Goal: Information Seeking & Learning: Check status

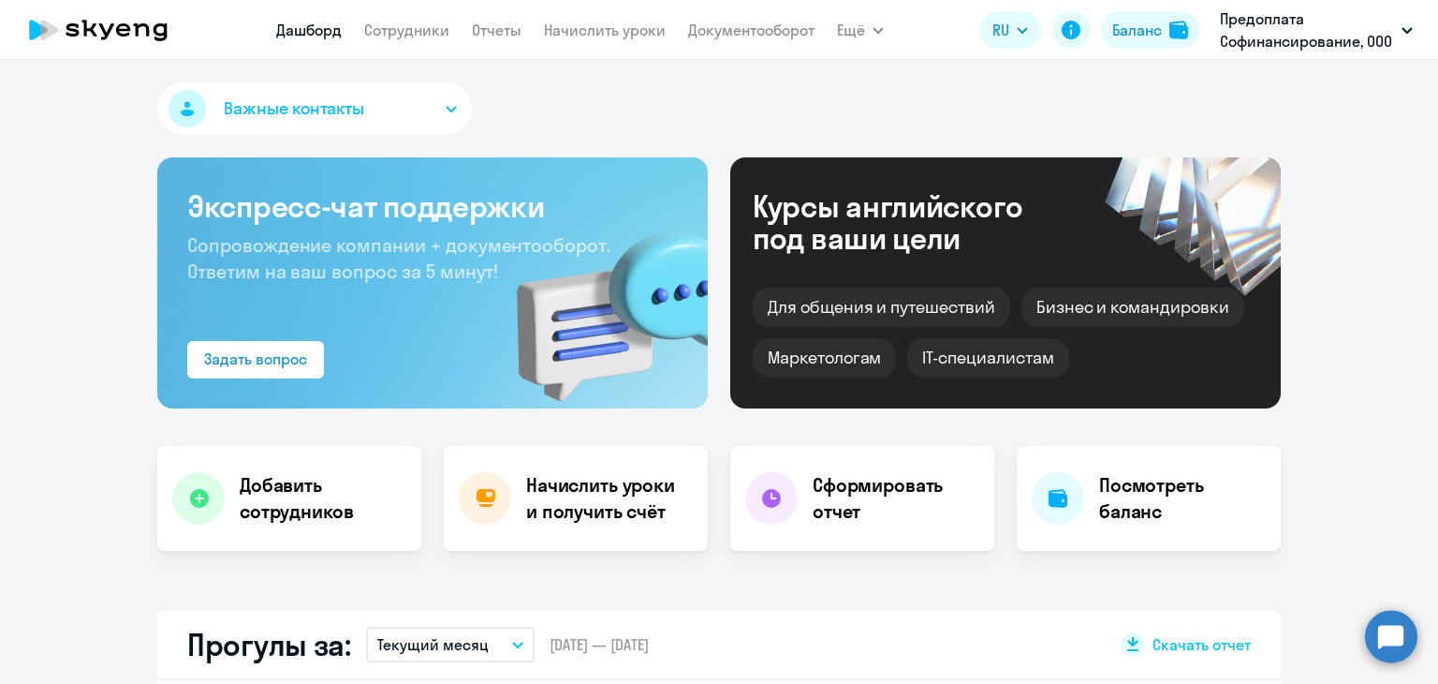
select select "30"
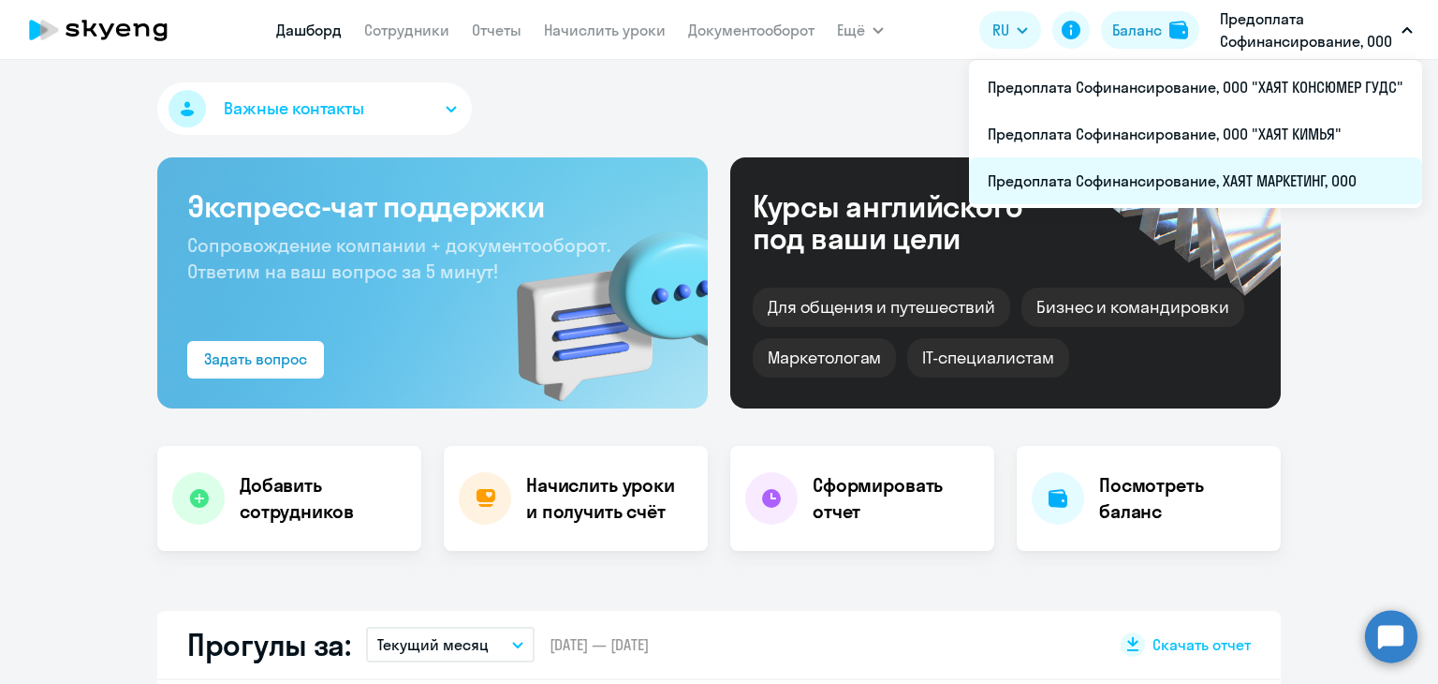
click at [1275, 177] on li "Предоплата Софинансирование, ХАЯТ МАРКЕТИНГ, ООО" at bounding box center [1195, 180] width 453 height 47
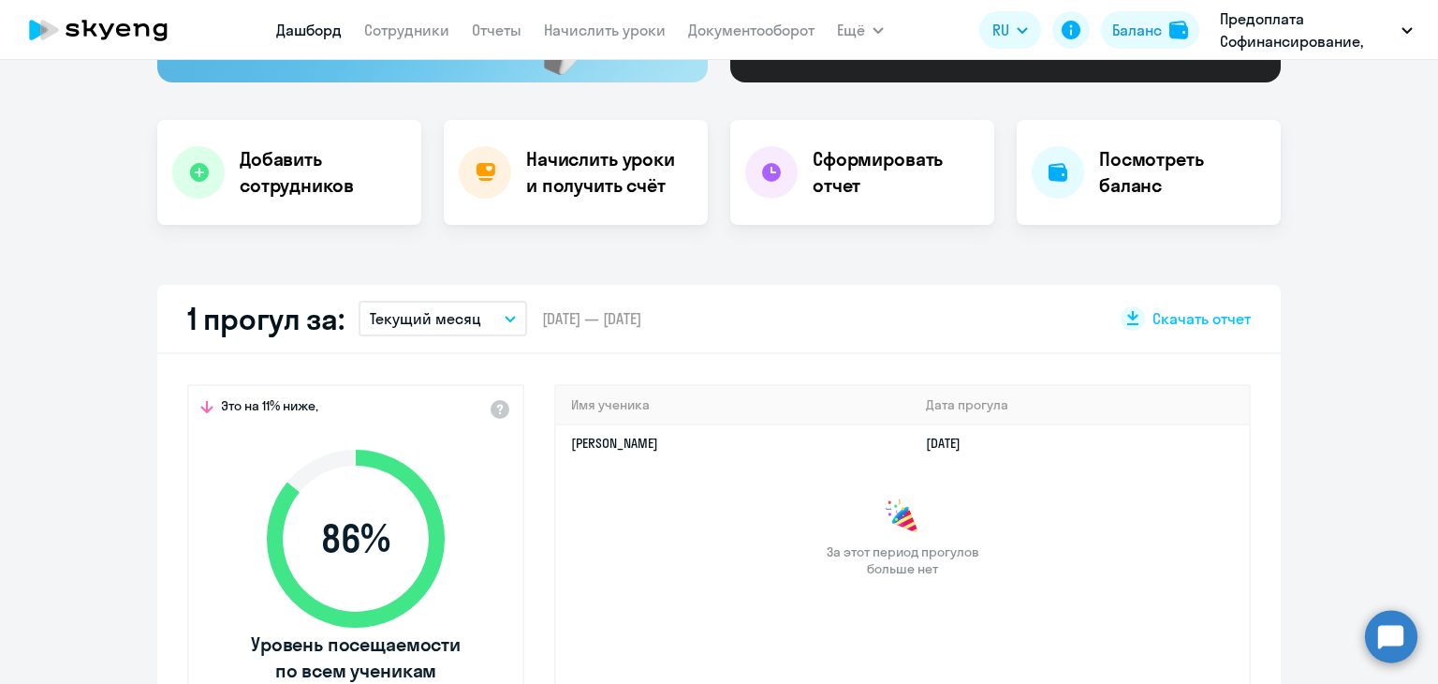
scroll to position [562, 0]
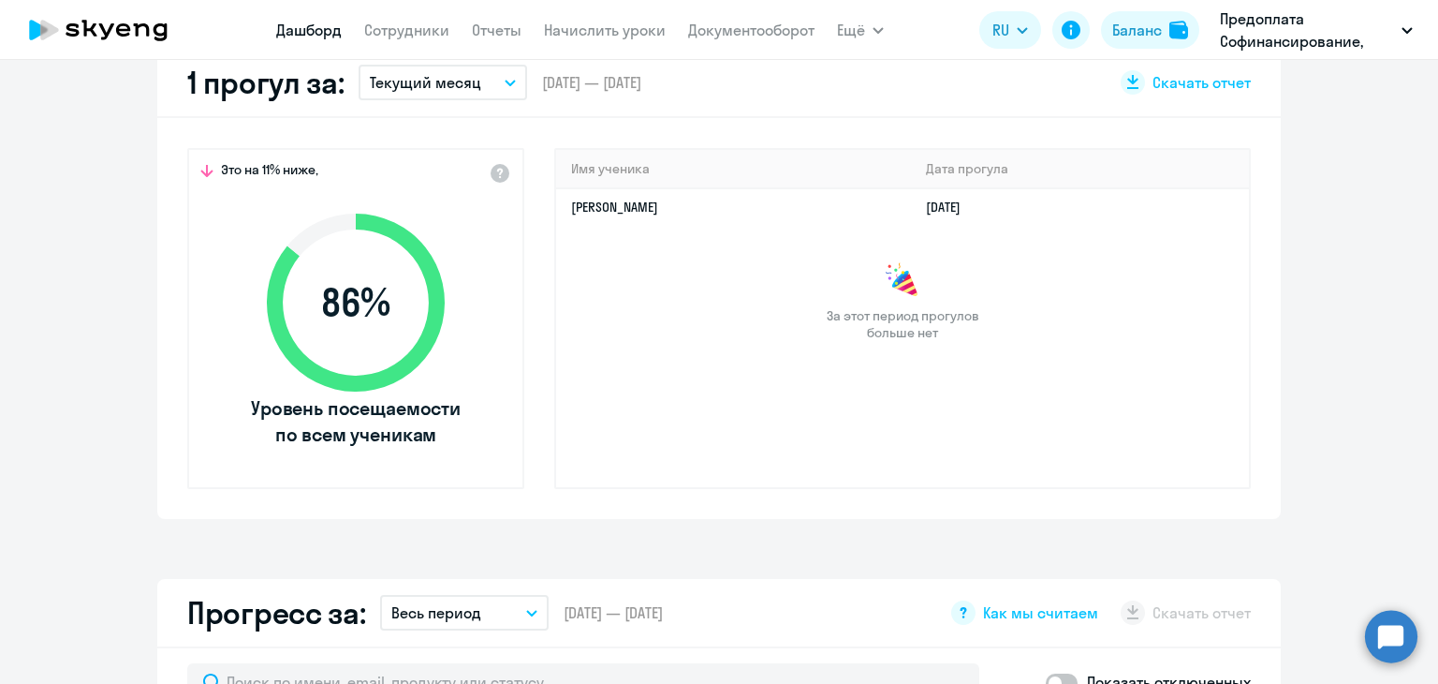
select select "30"
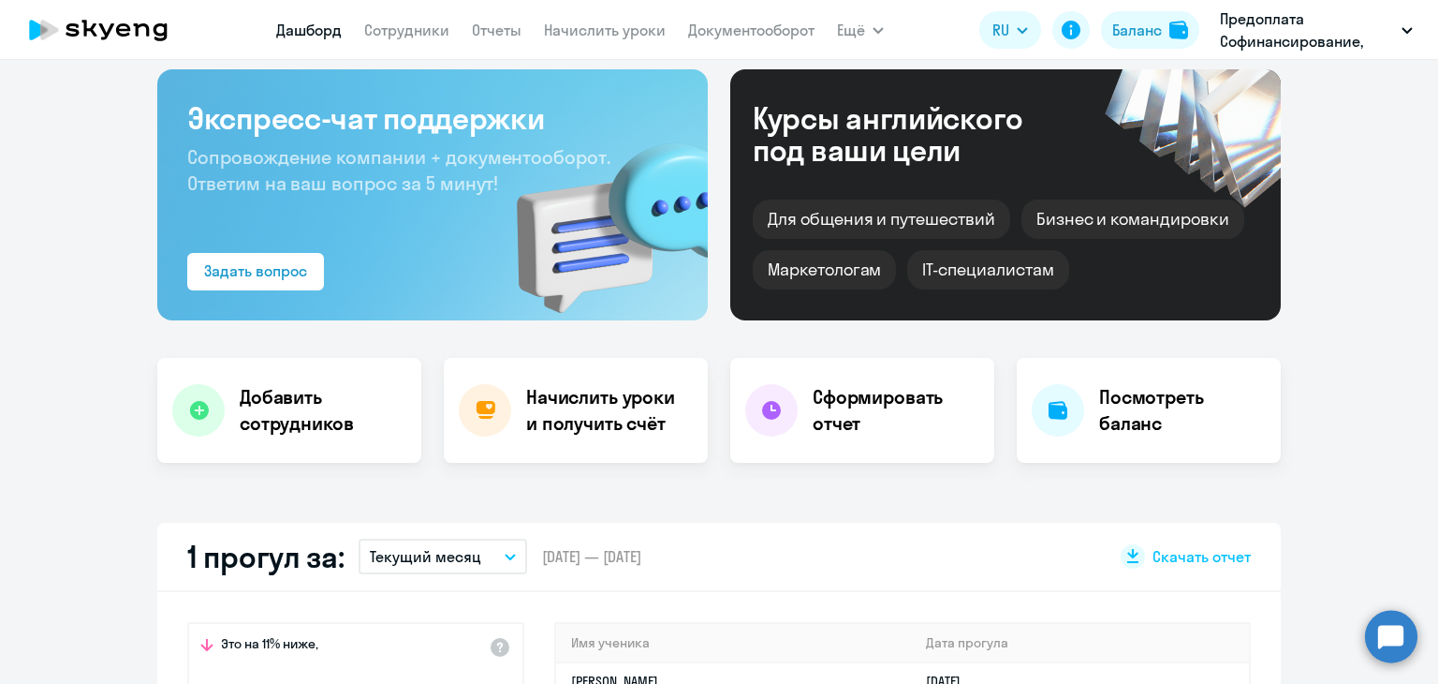
scroll to position [0, 0]
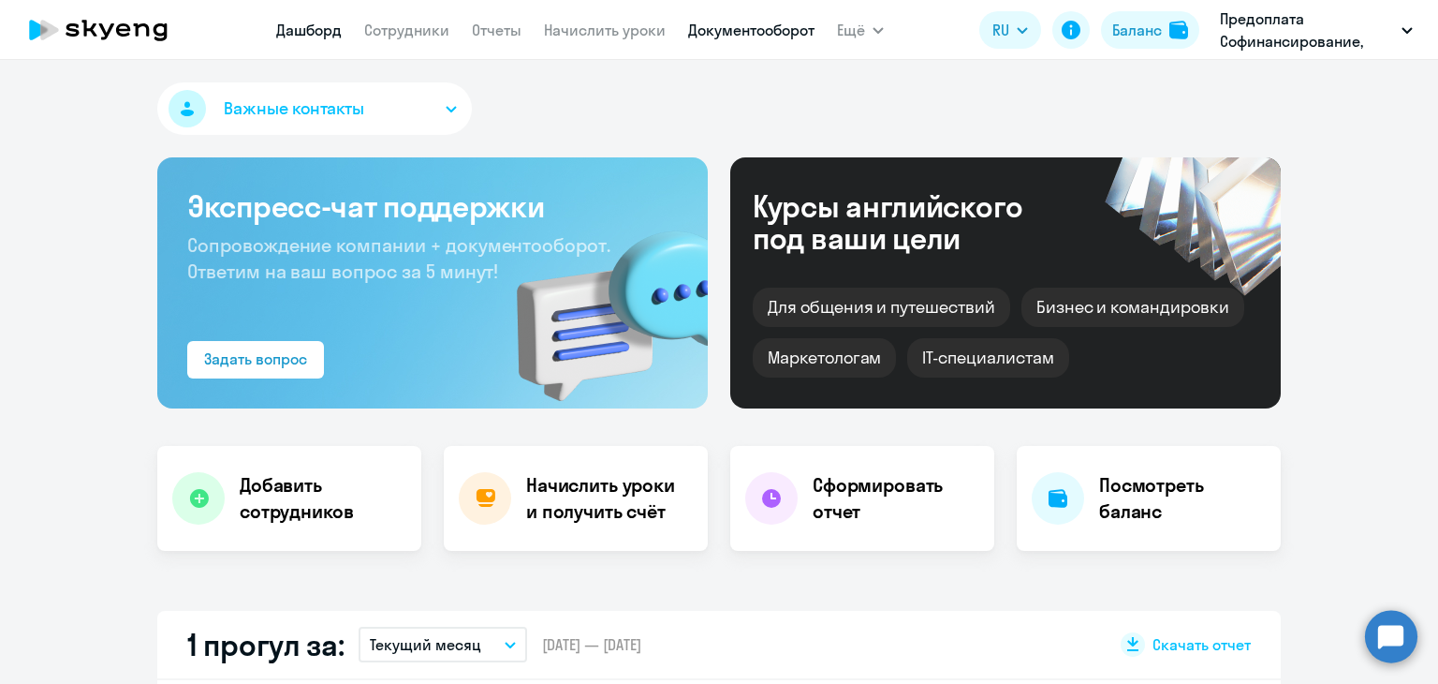
click at [730, 29] on link "Документооборот" at bounding box center [751, 30] width 126 height 19
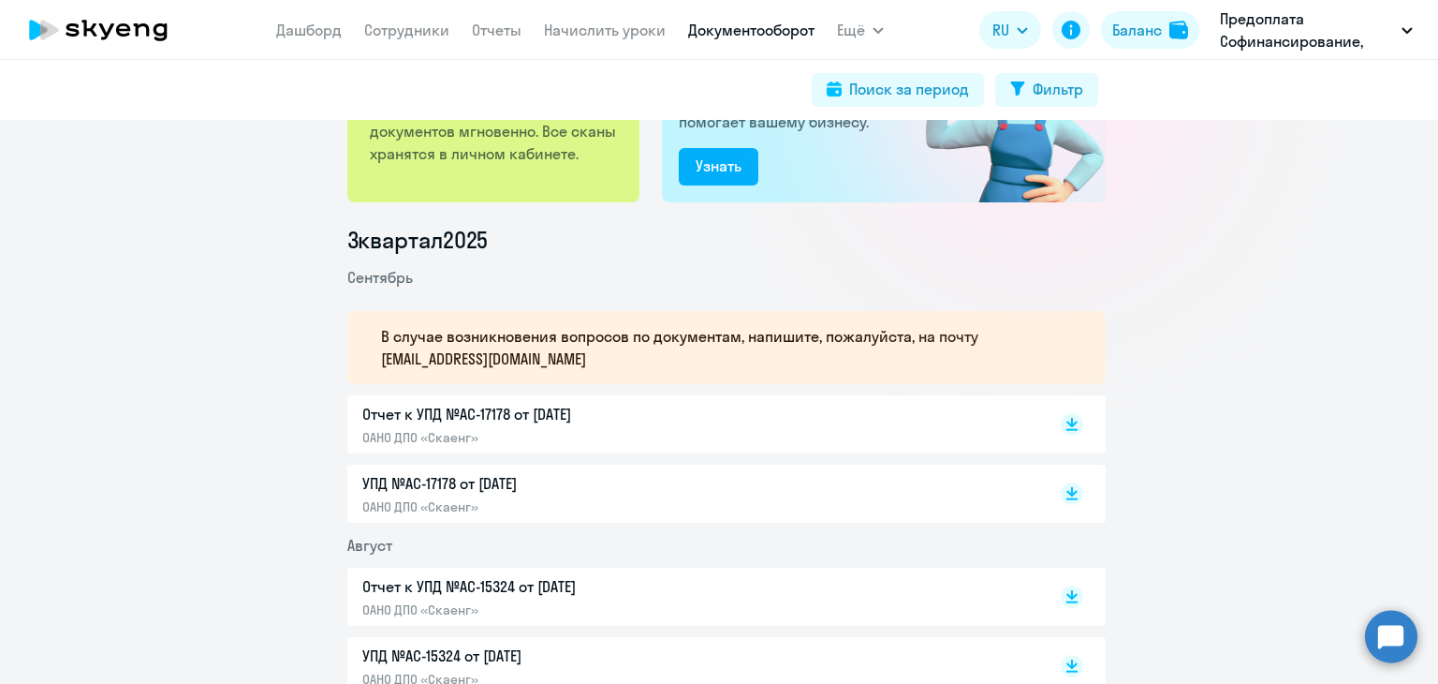
scroll to position [187, 0]
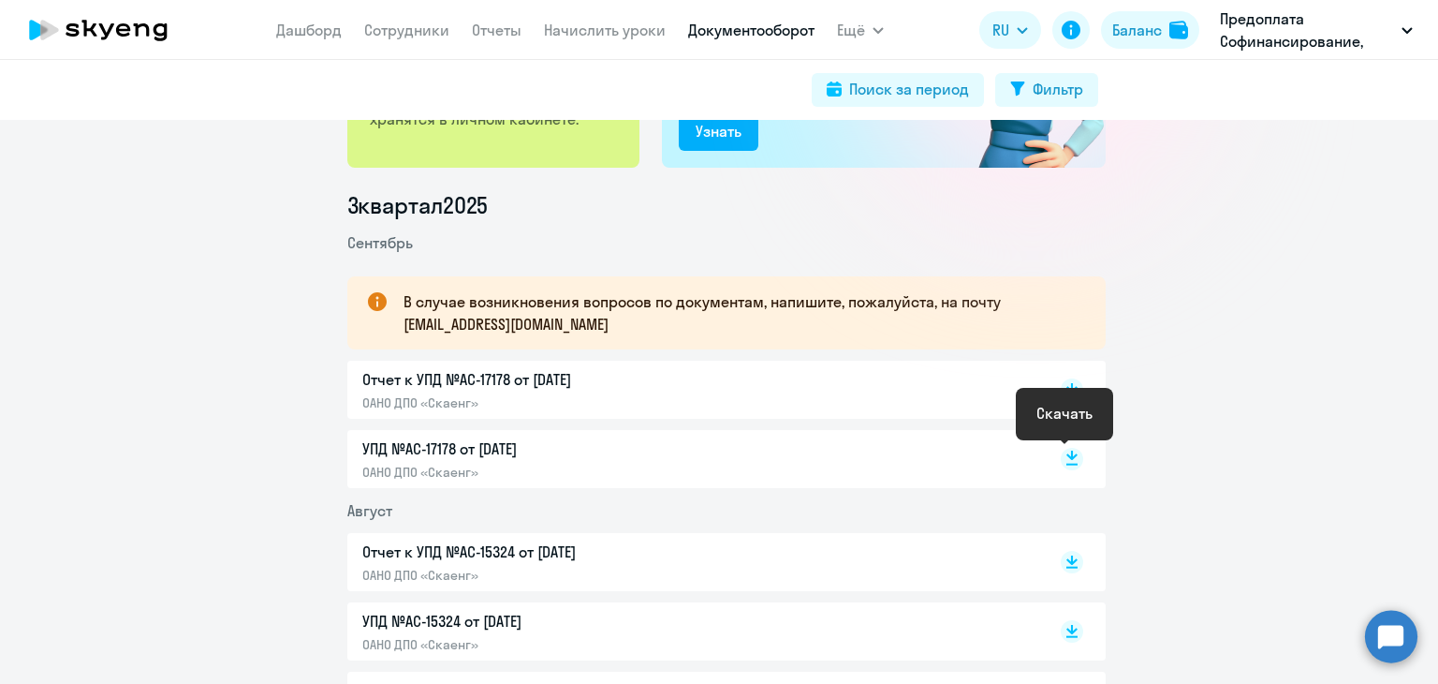
click at [1061, 458] on rect at bounding box center [1072, 459] width 22 height 22
click at [1062, 383] on rect at bounding box center [1072, 389] width 22 height 22
click at [376, 34] on link "Сотрудники" at bounding box center [406, 30] width 85 height 19
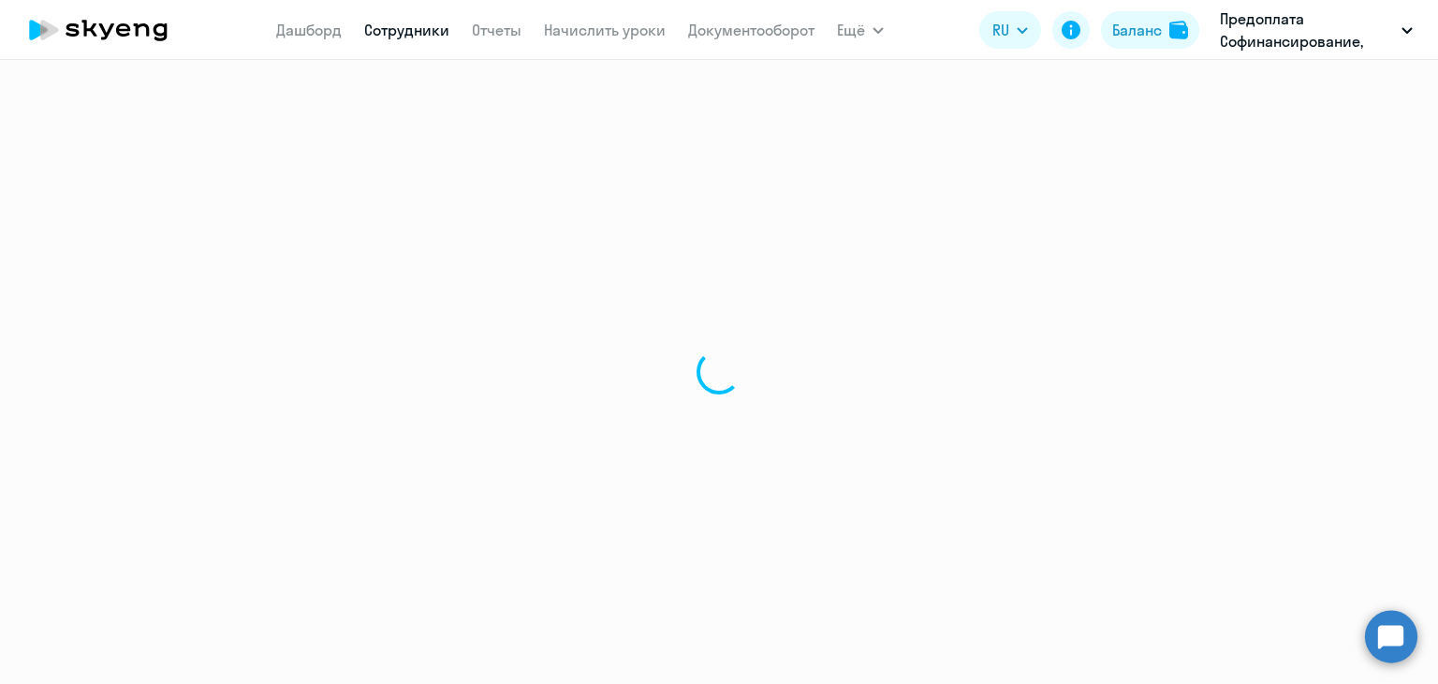
select select "30"
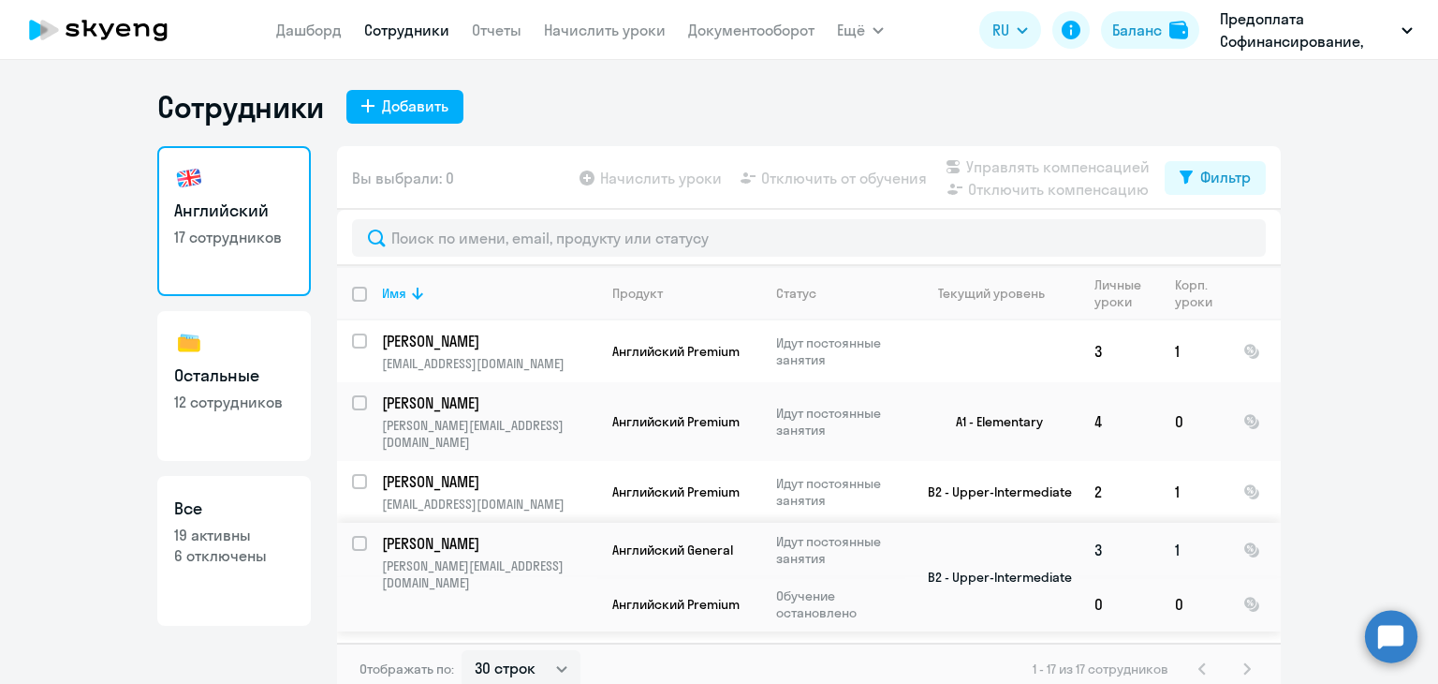
click at [410, 533] on p "[PERSON_NAME]" at bounding box center [488, 543] width 212 height 21
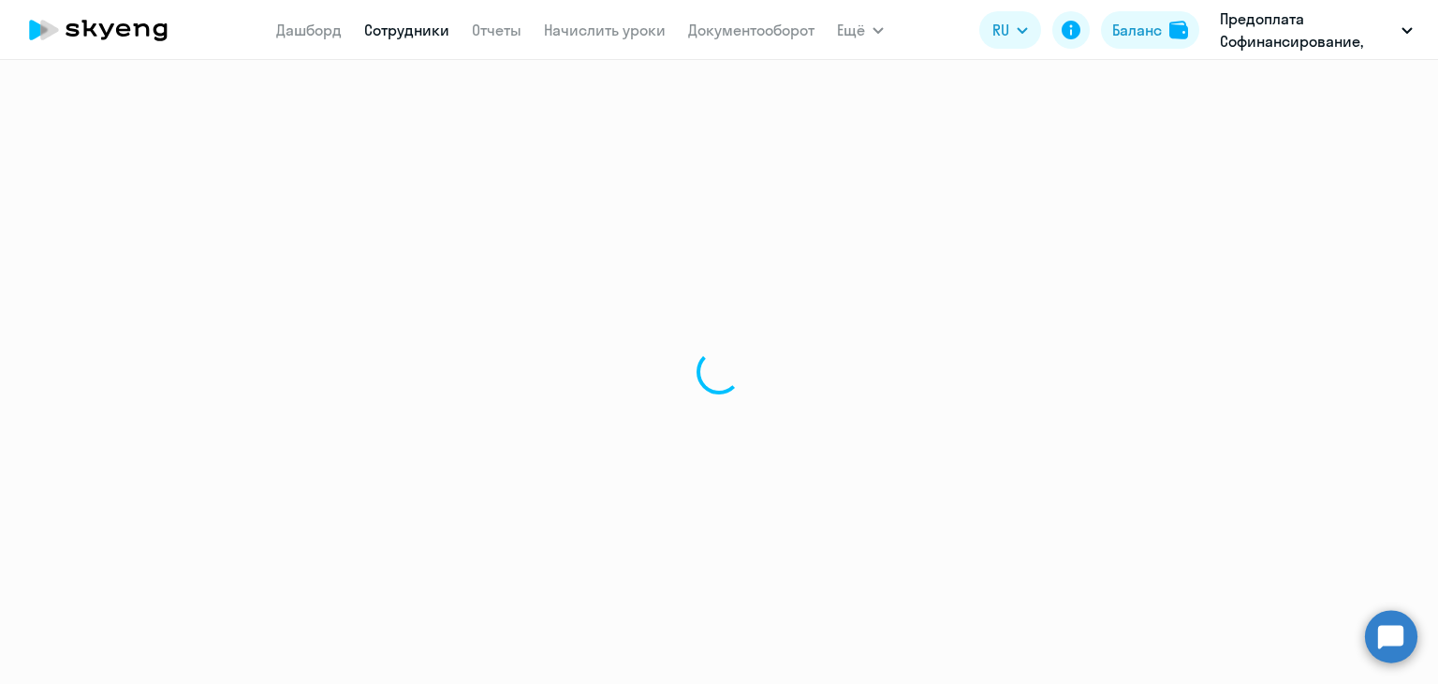
select select "english"
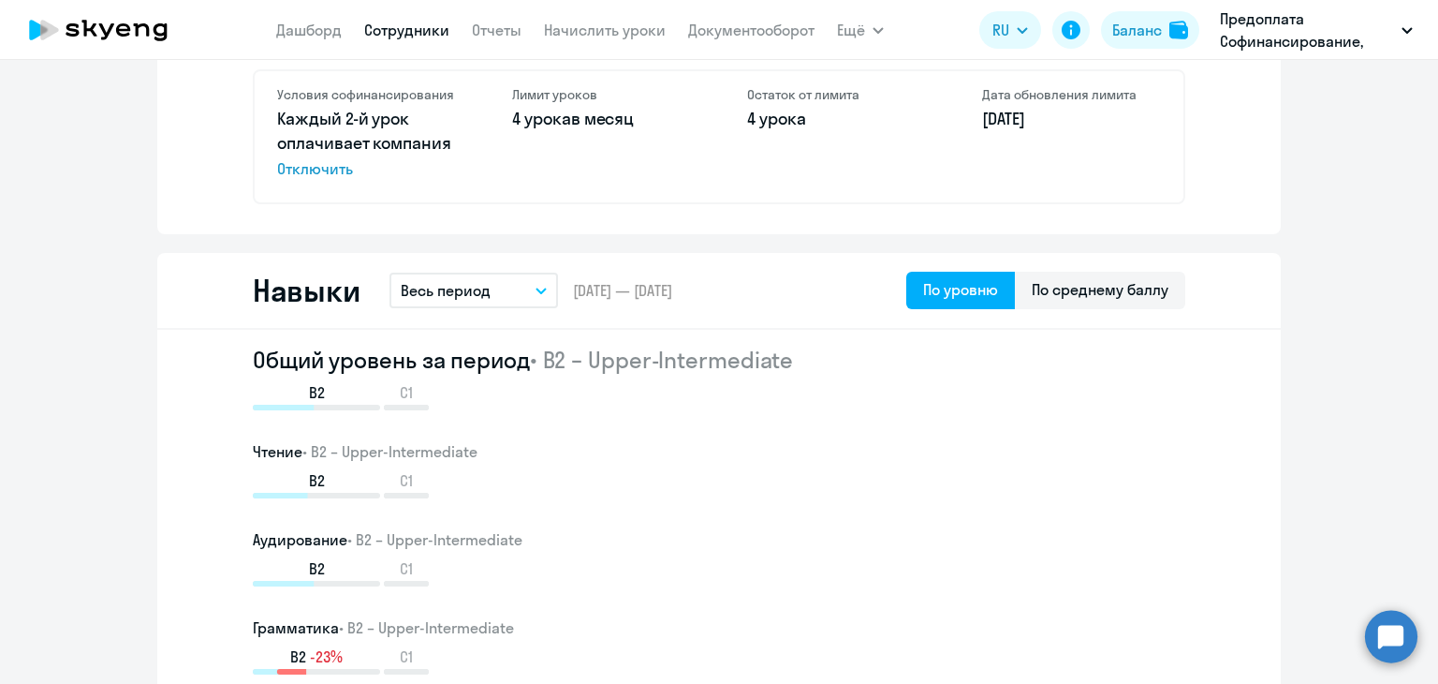
scroll to position [936, 0]
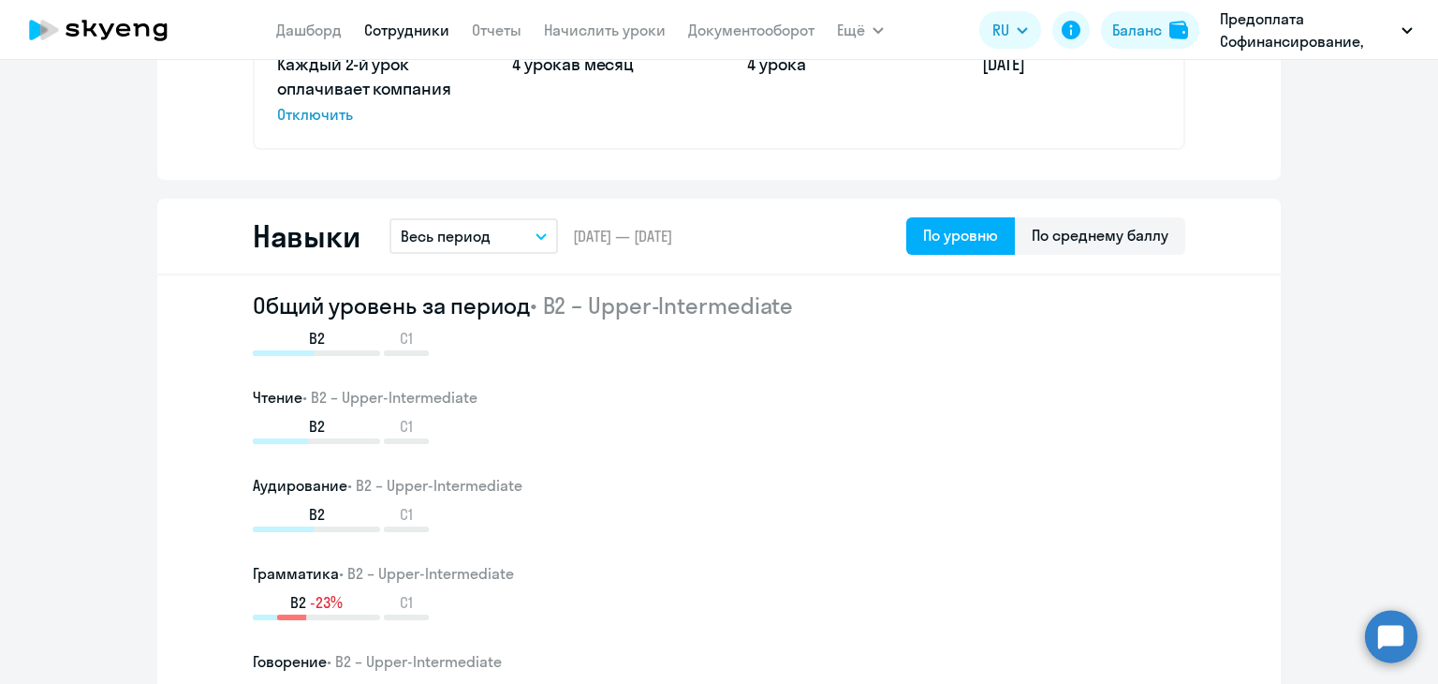
click at [537, 234] on icon "button" at bounding box center [541, 236] width 9 height 5
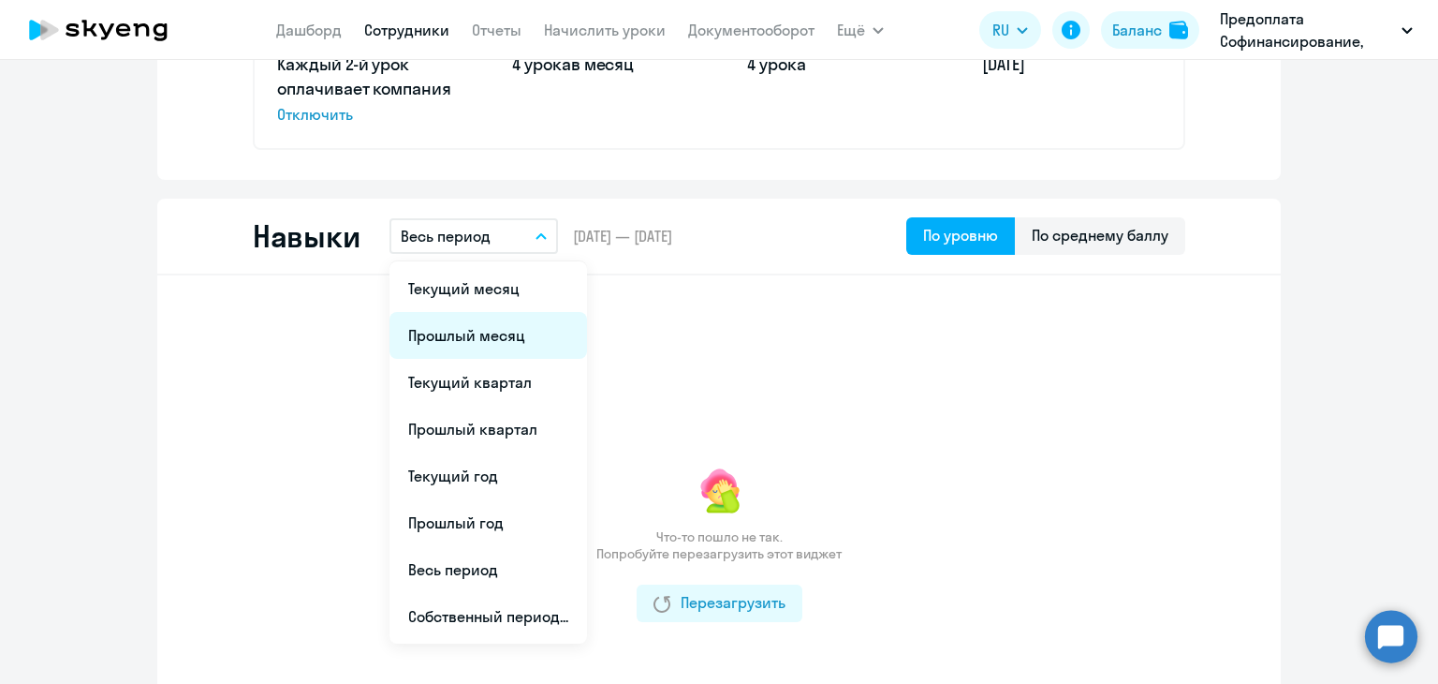
click at [465, 328] on li "Прошлый месяц" at bounding box center [489, 335] width 198 height 47
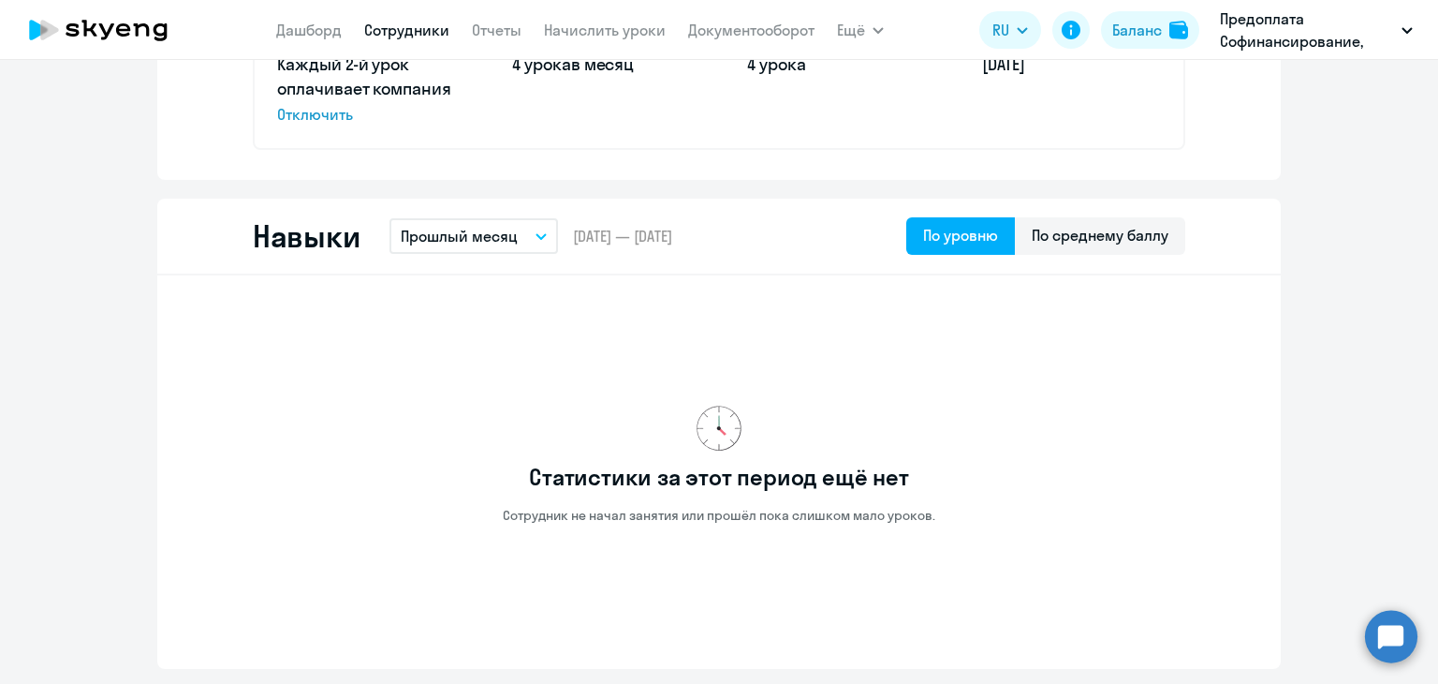
click at [537, 234] on icon "button" at bounding box center [541, 236] width 9 height 5
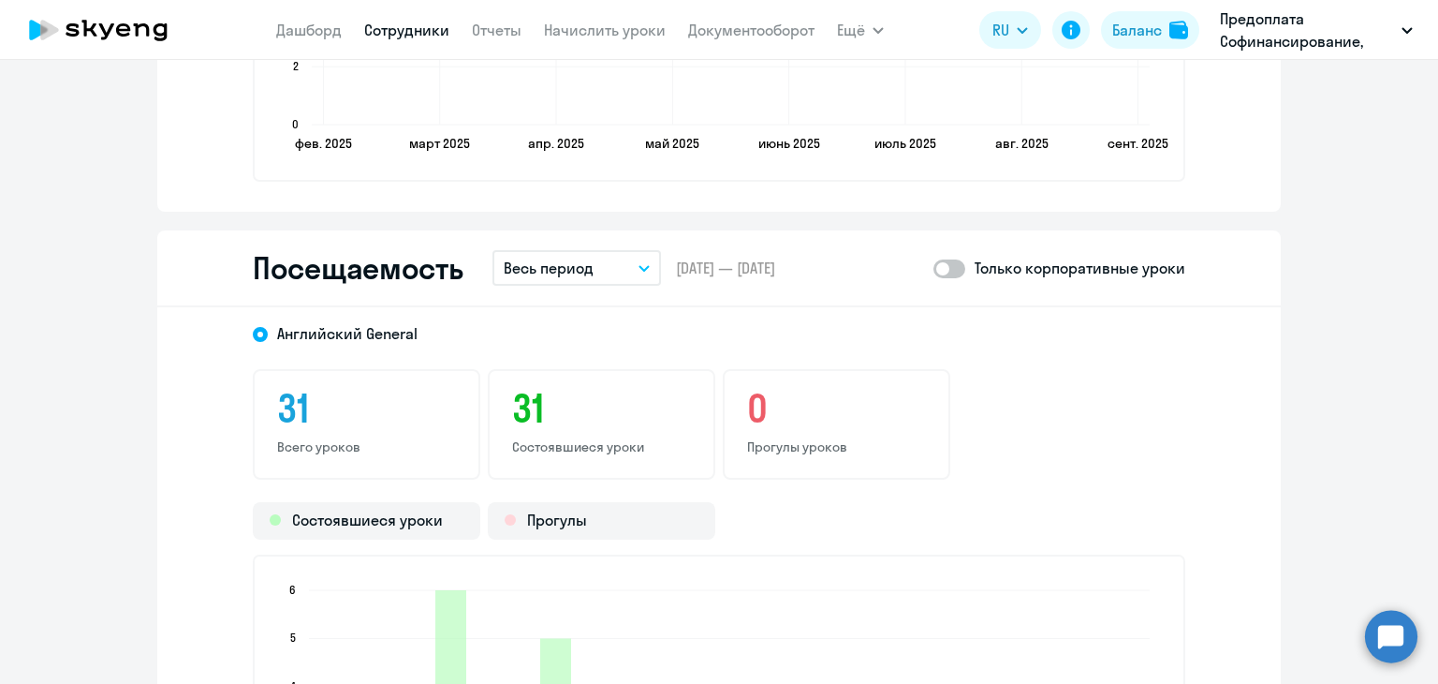
scroll to position [2154, 0]
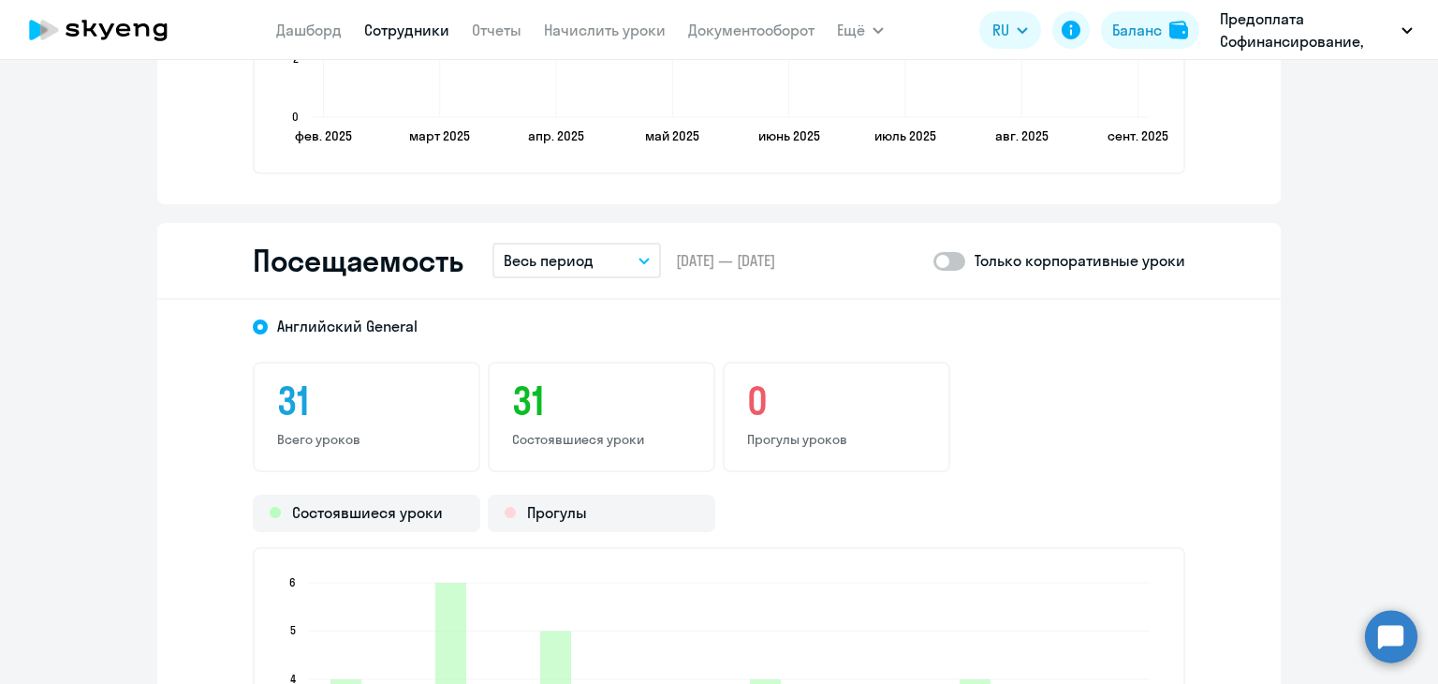
click at [640, 258] on icon "button" at bounding box center [644, 260] width 9 height 5
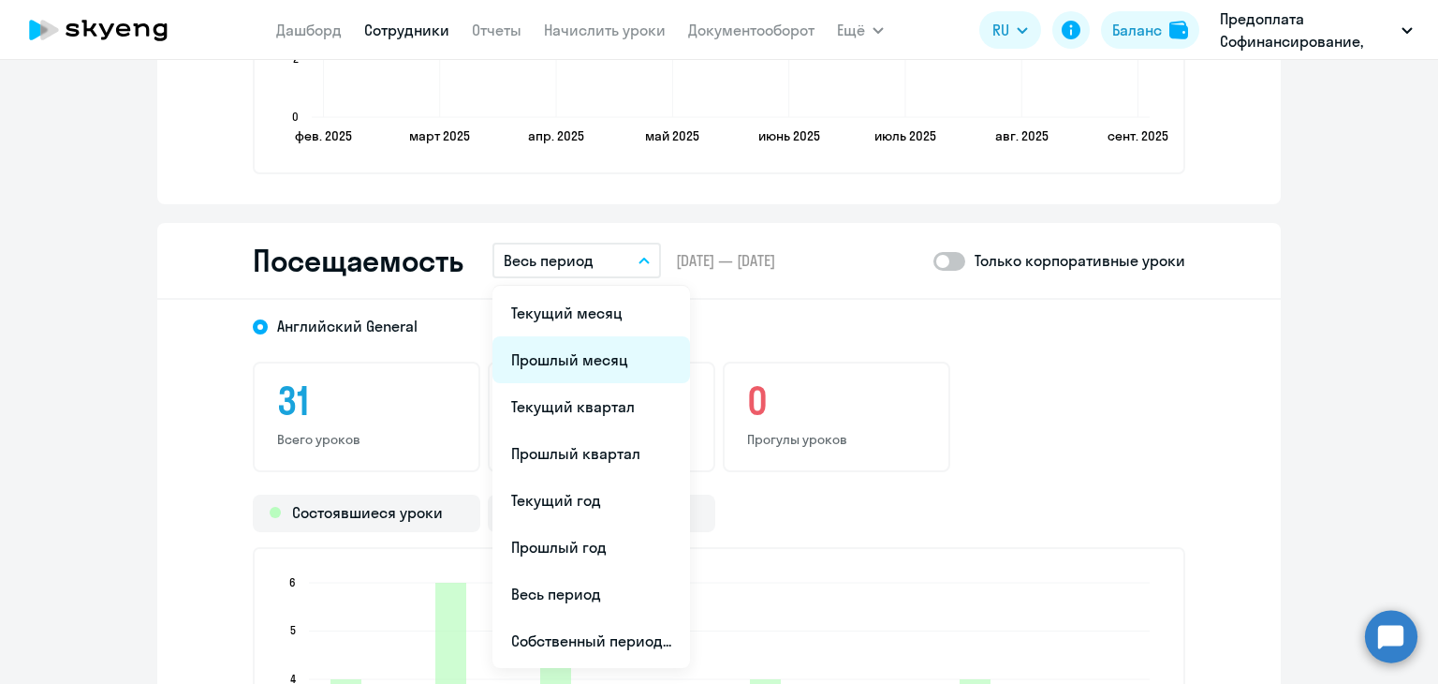
click at [567, 355] on li "Прошлый месяц" at bounding box center [592, 359] width 198 height 47
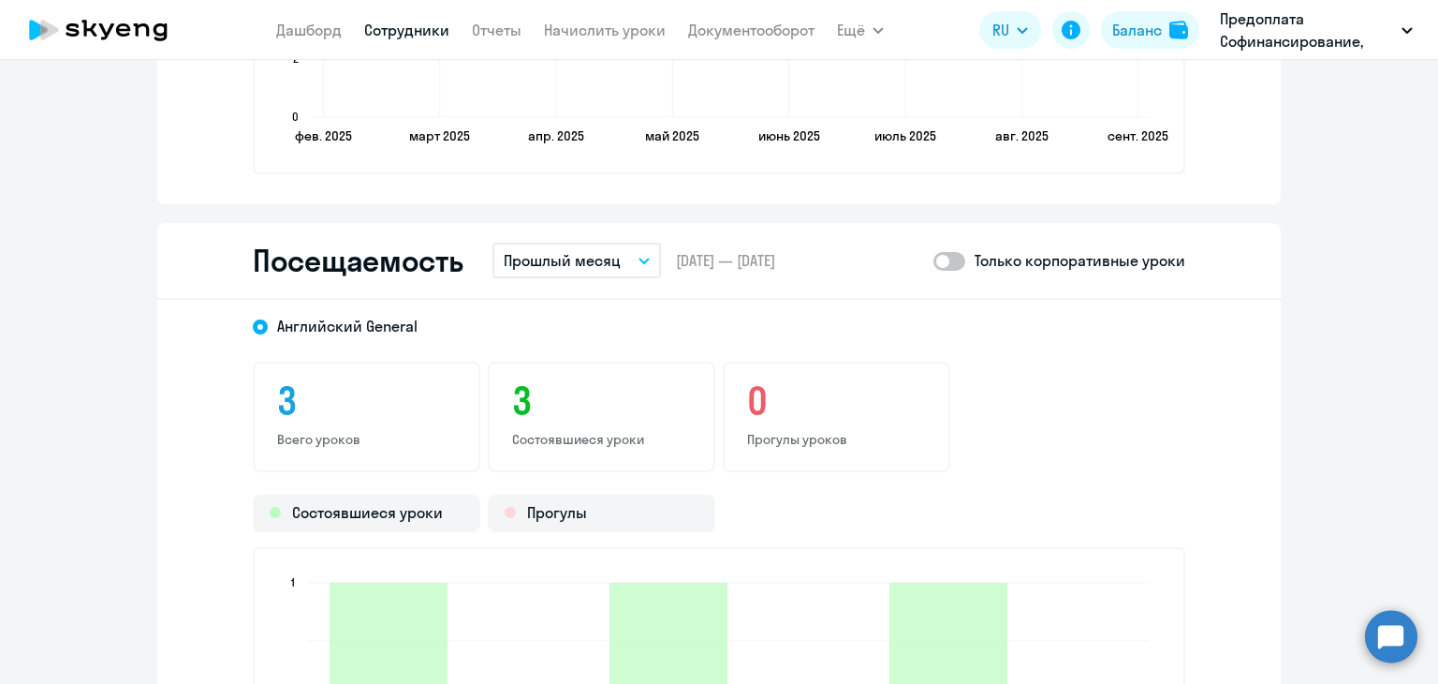
click at [936, 256] on span at bounding box center [950, 261] width 32 height 19
click at [934, 260] on input "checkbox" at bounding box center [933, 260] width 1 height 1
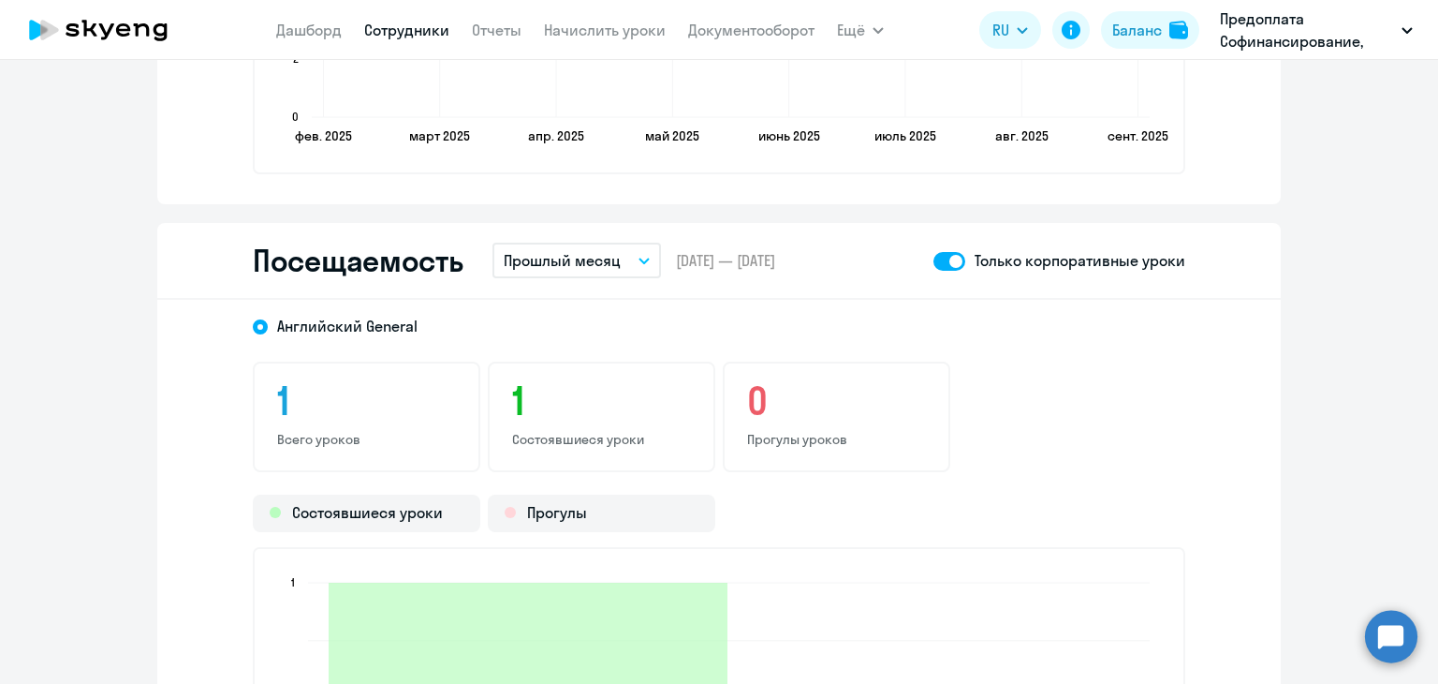
click at [936, 256] on span at bounding box center [950, 261] width 32 height 19
click at [934, 260] on input "checkbox" at bounding box center [933, 260] width 1 height 1
checkbox input "false"
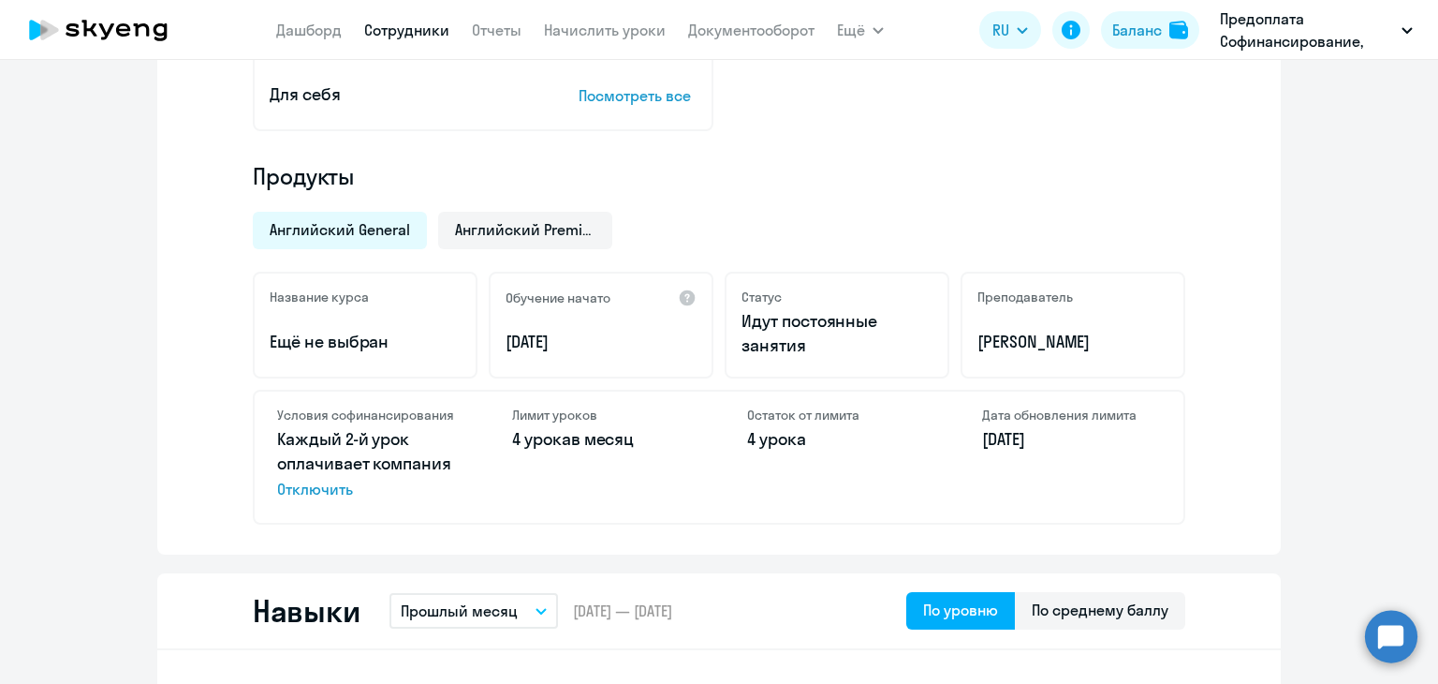
scroll to position [0, 0]
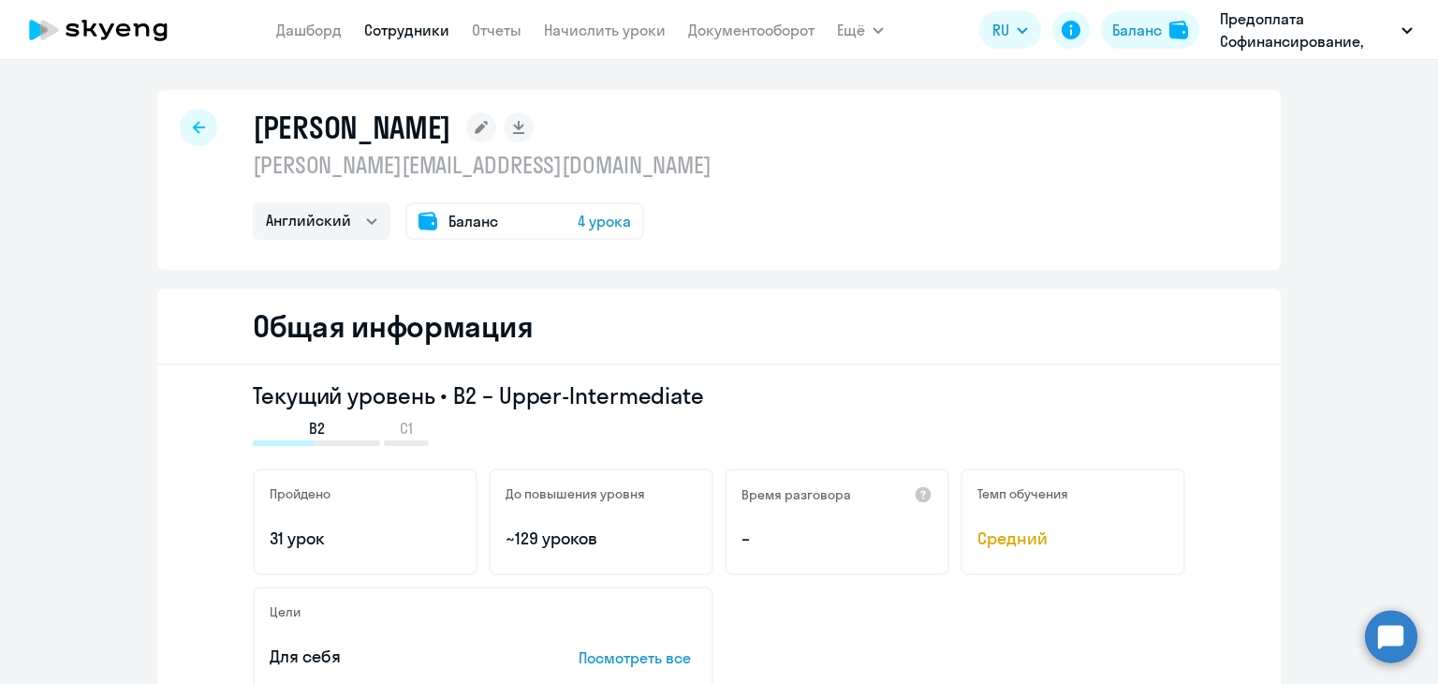
click at [193, 124] on icon at bounding box center [199, 127] width 12 height 12
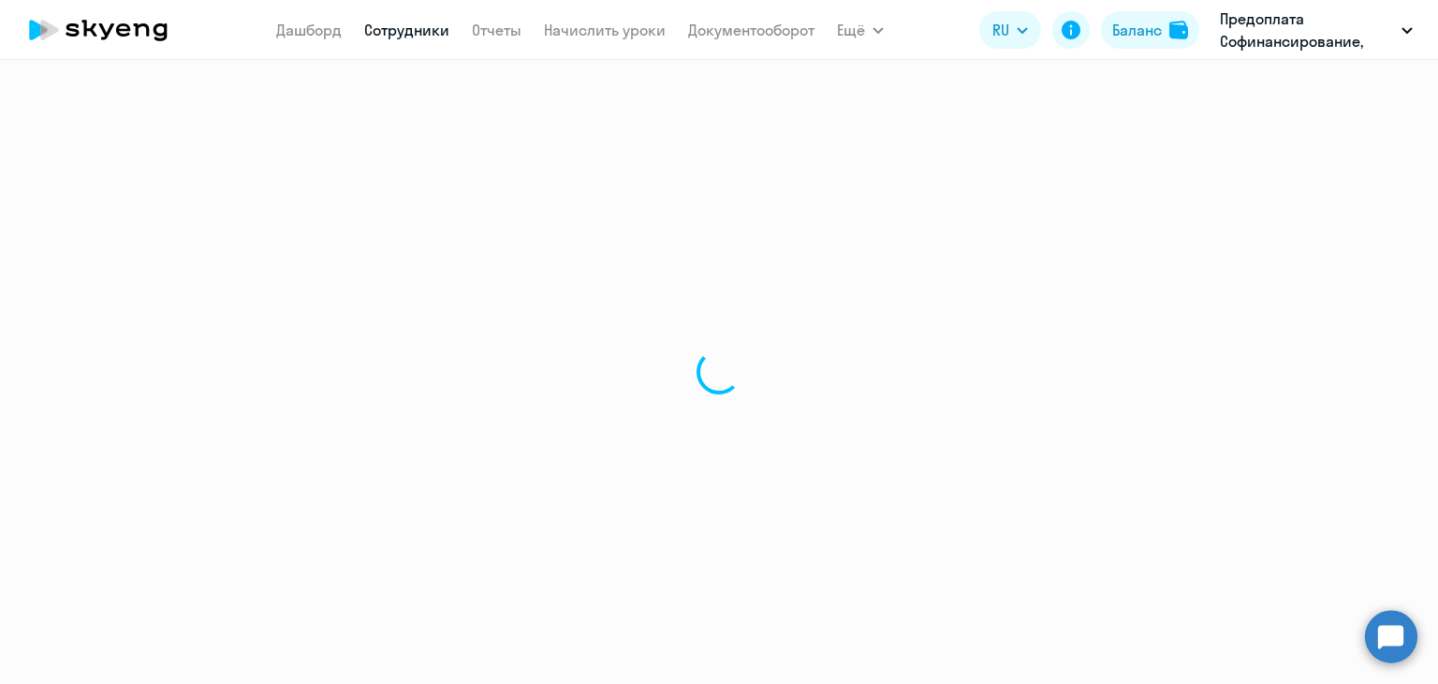
select select "30"
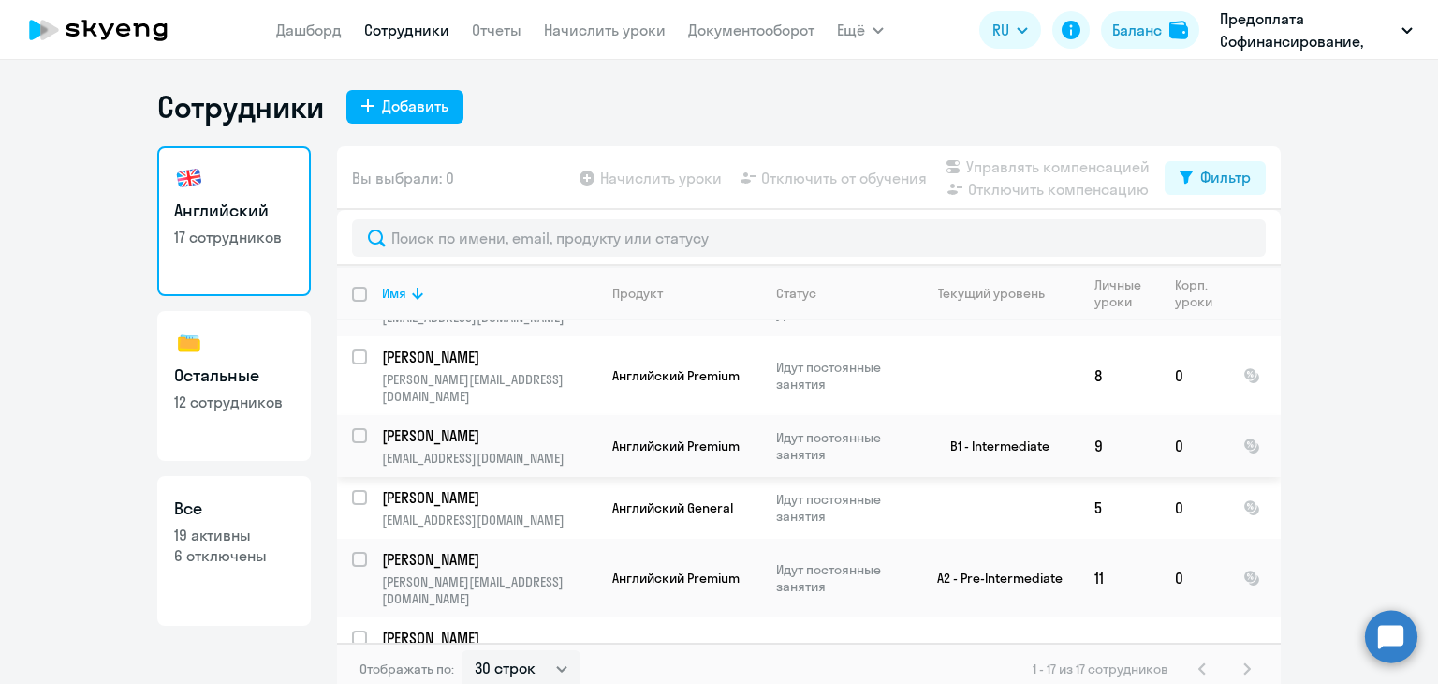
scroll to position [468, 0]
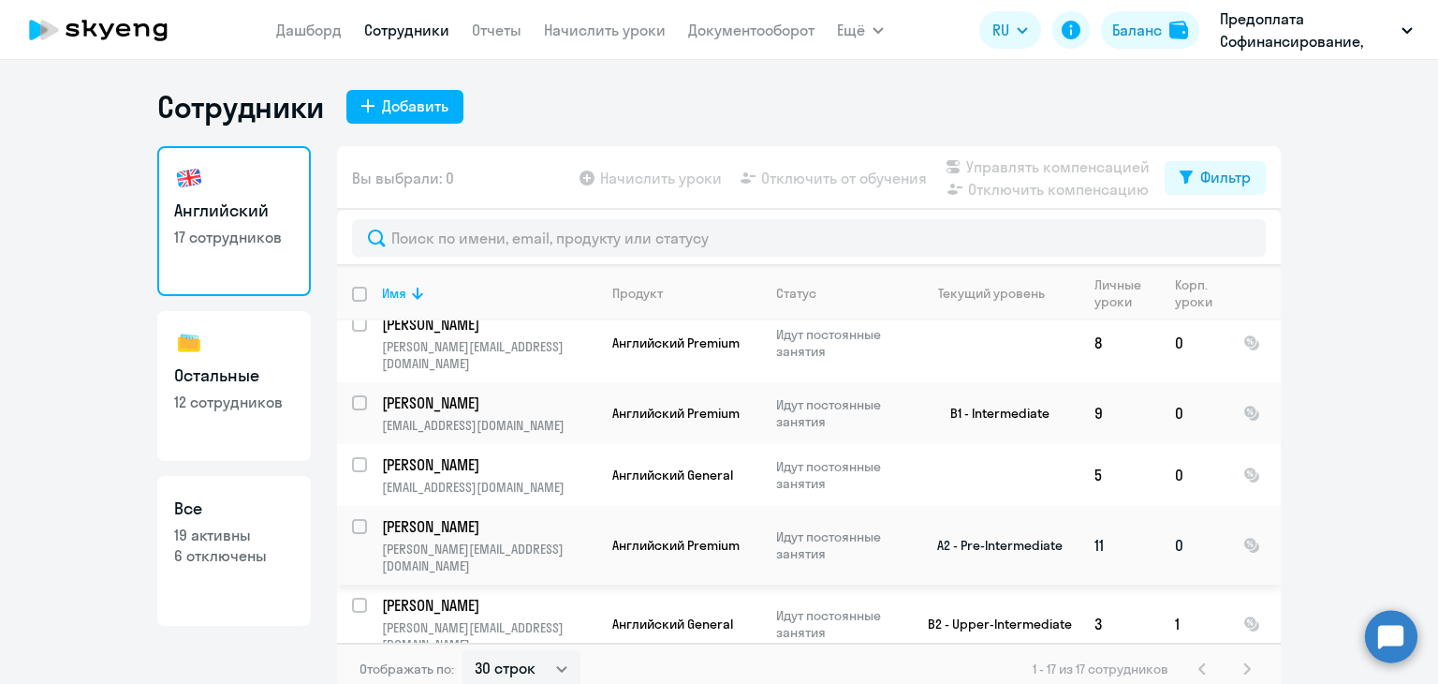
click at [481, 516] on p "[PERSON_NAME]" at bounding box center [488, 526] width 212 height 21
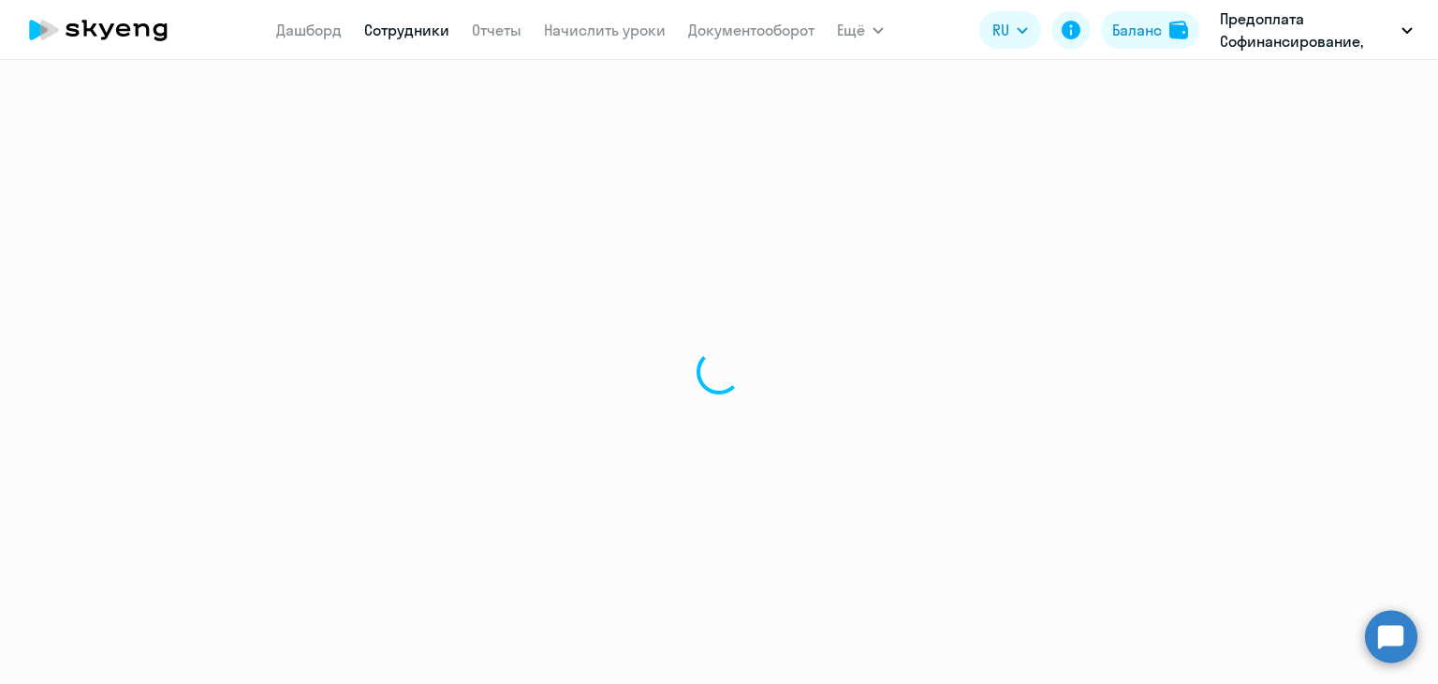
select select "english"
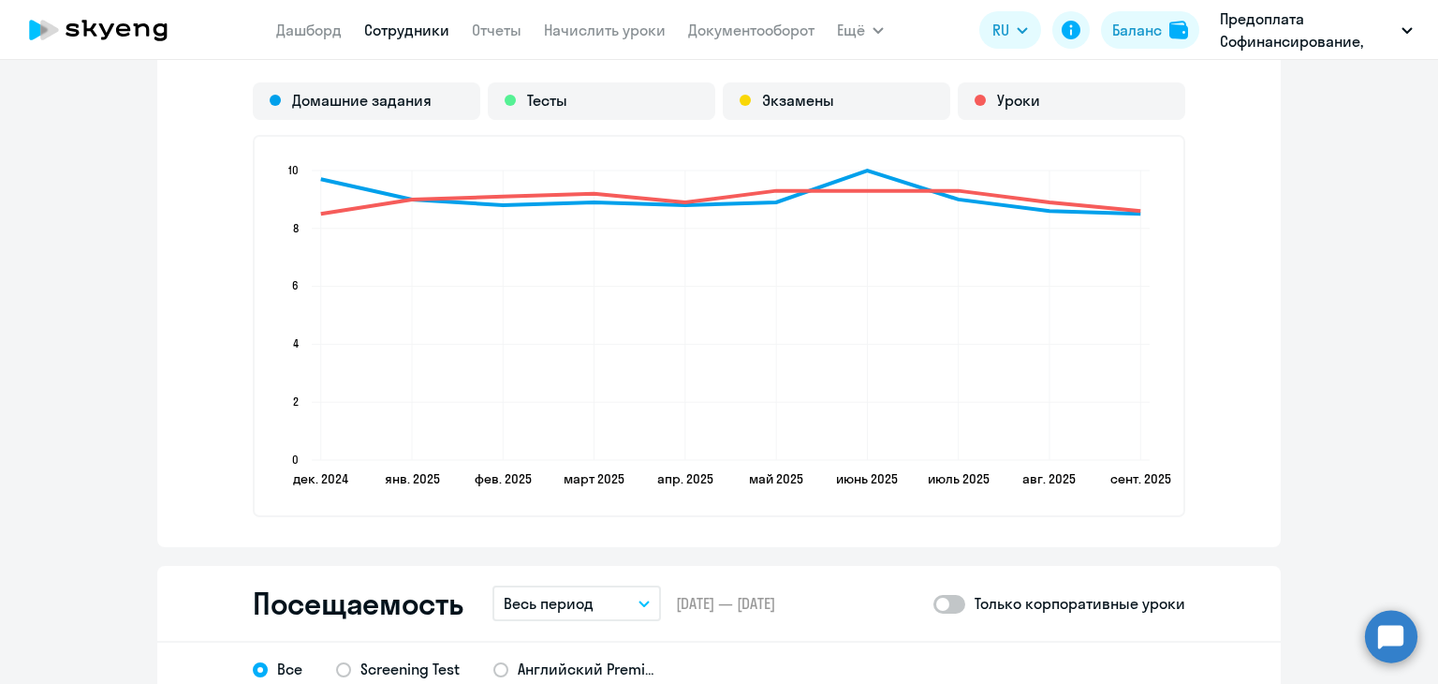
scroll to position [2248, 0]
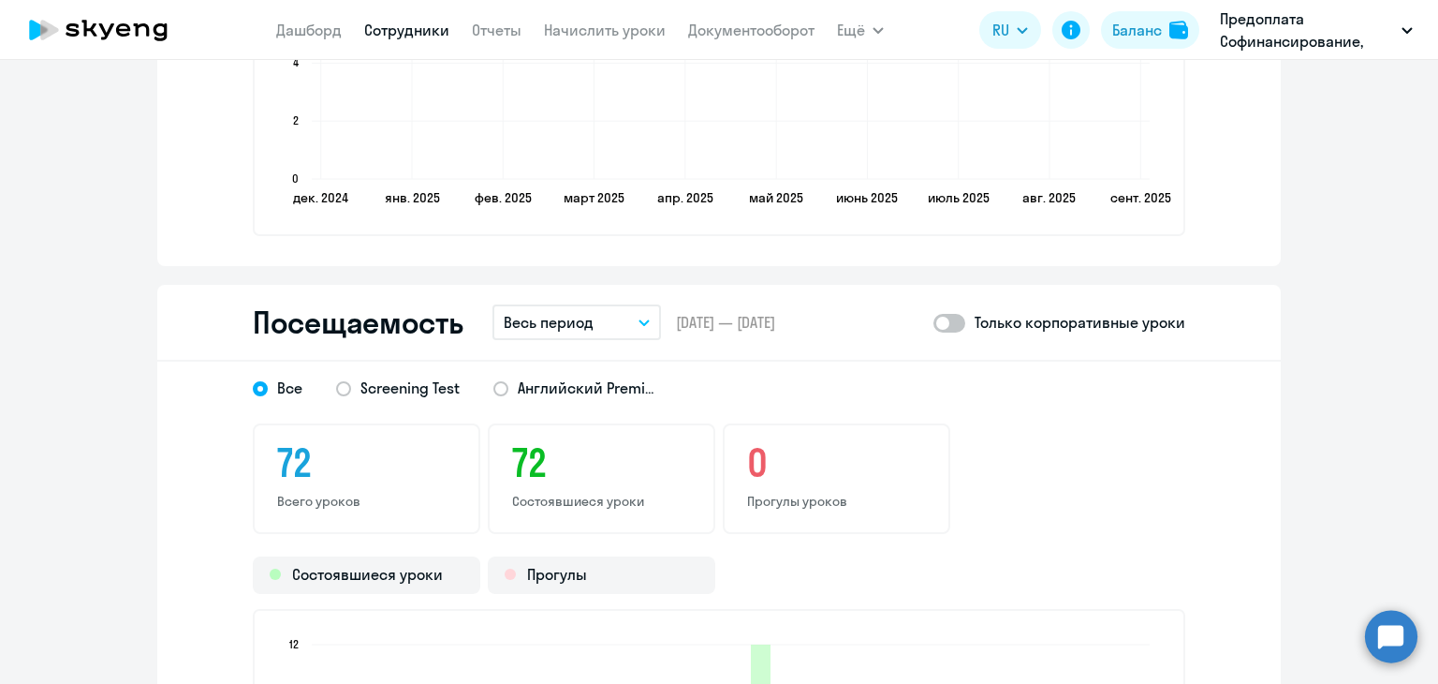
click at [640, 320] on icon "button" at bounding box center [644, 322] width 9 height 5
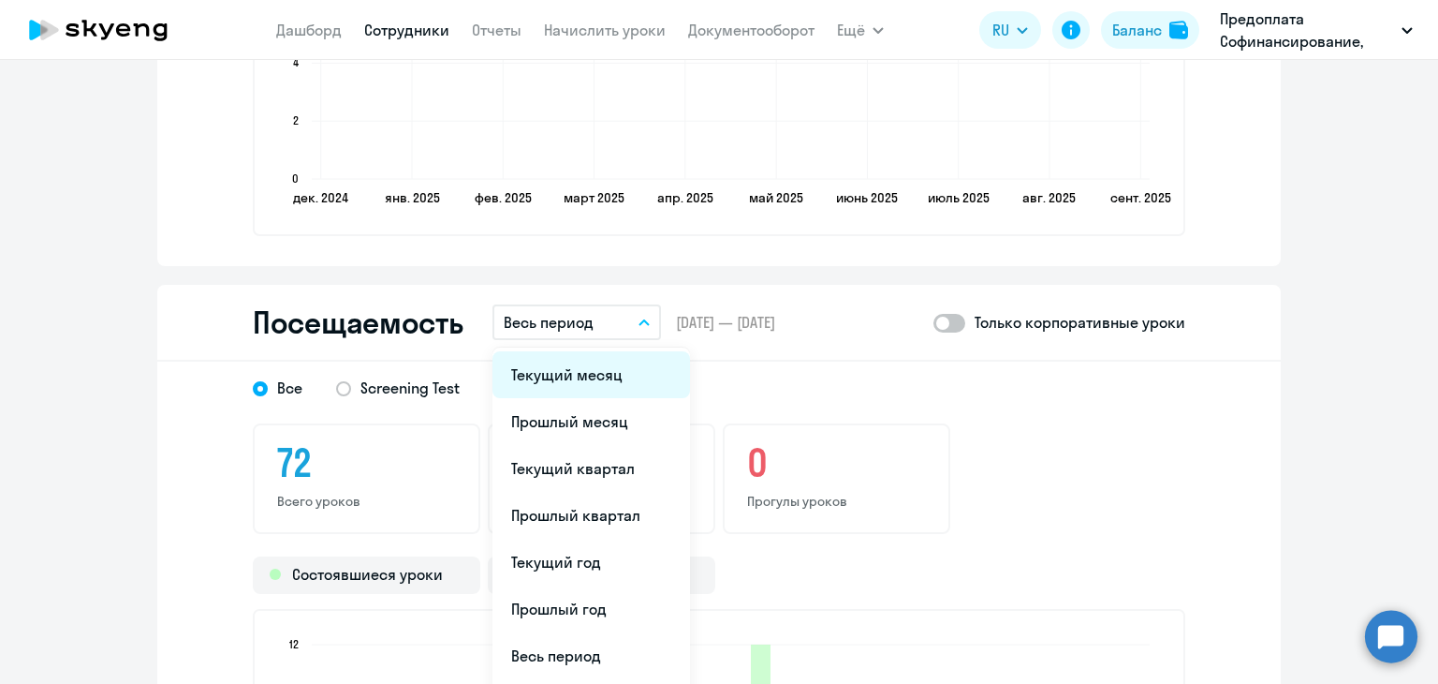
click at [589, 370] on li "Текущий месяц" at bounding box center [592, 374] width 198 height 47
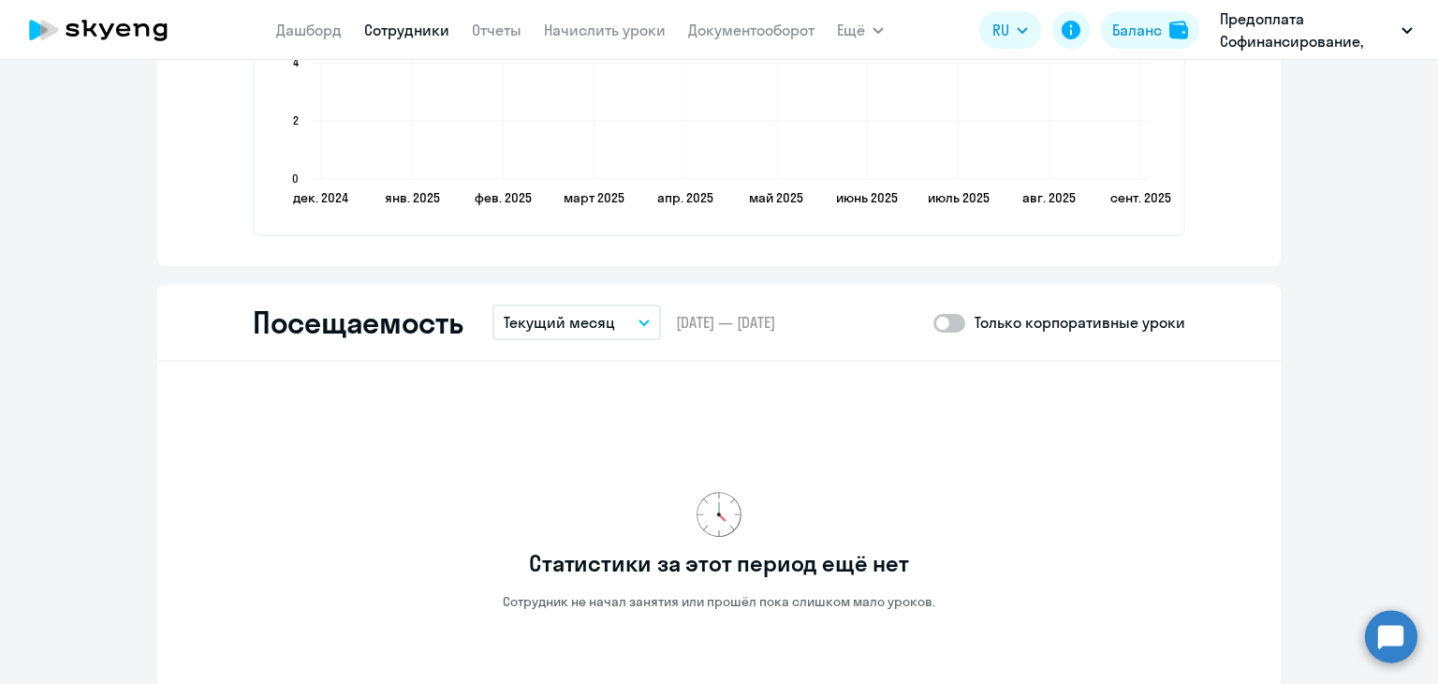
click at [641, 319] on icon "button" at bounding box center [644, 322] width 11 height 7
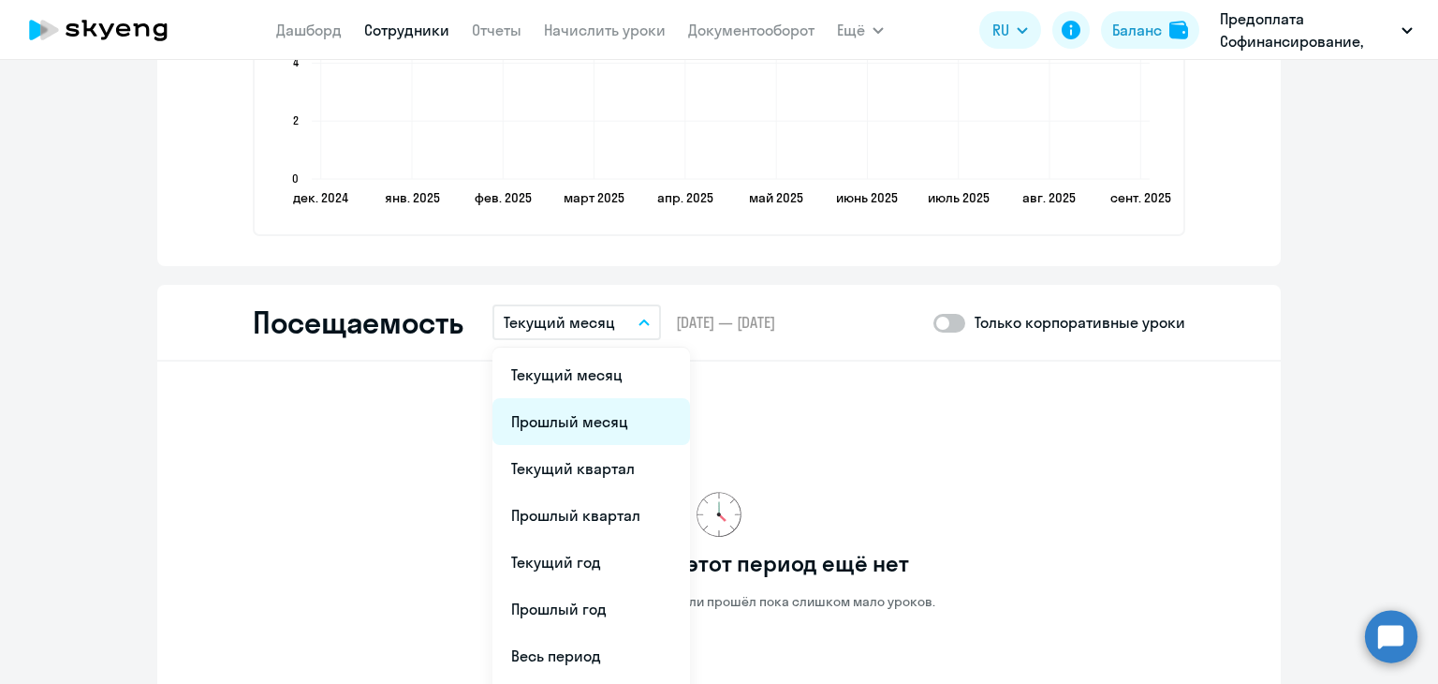
click at [583, 411] on li "Прошлый месяц" at bounding box center [592, 421] width 198 height 47
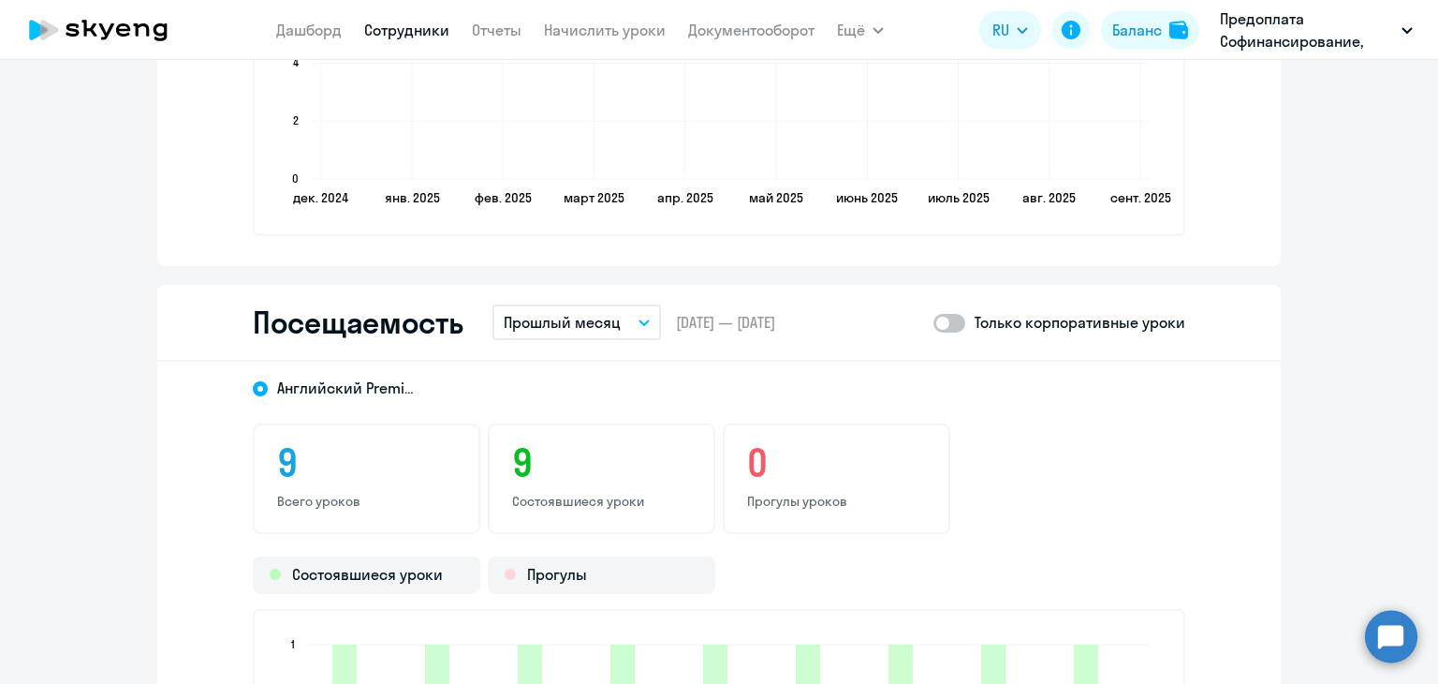
click at [981, 320] on p "Только корпоративные уроки" at bounding box center [1080, 322] width 211 height 22
click at [948, 320] on span at bounding box center [950, 323] width 32 height 19
click at [934, 322] on input "checkbox" at bounding box center [933, 322] width 1 height 1
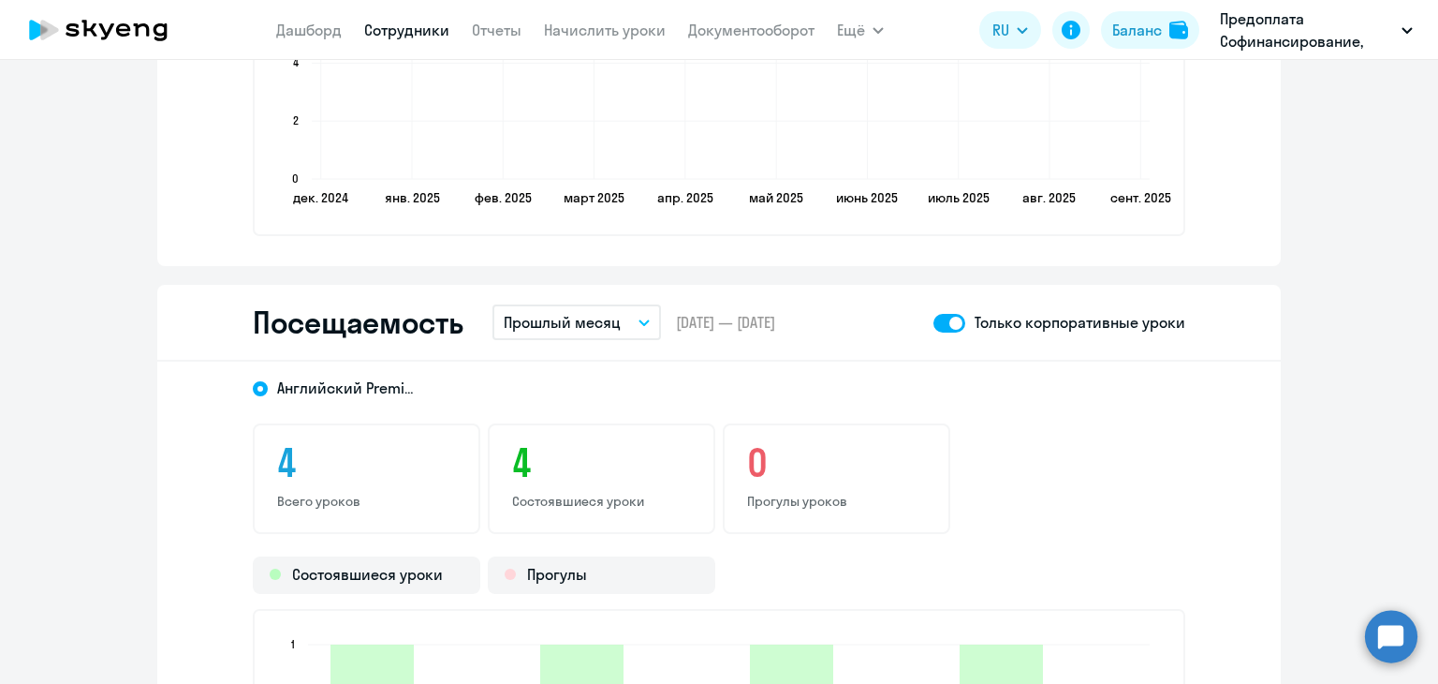
click at [939, 316] on span at bounding box center [950, 323] width 32 height 19
click at [934, 322] on input "checkbox" at bounding box center [933, 322] width 1 height 1
checkbox input "false"
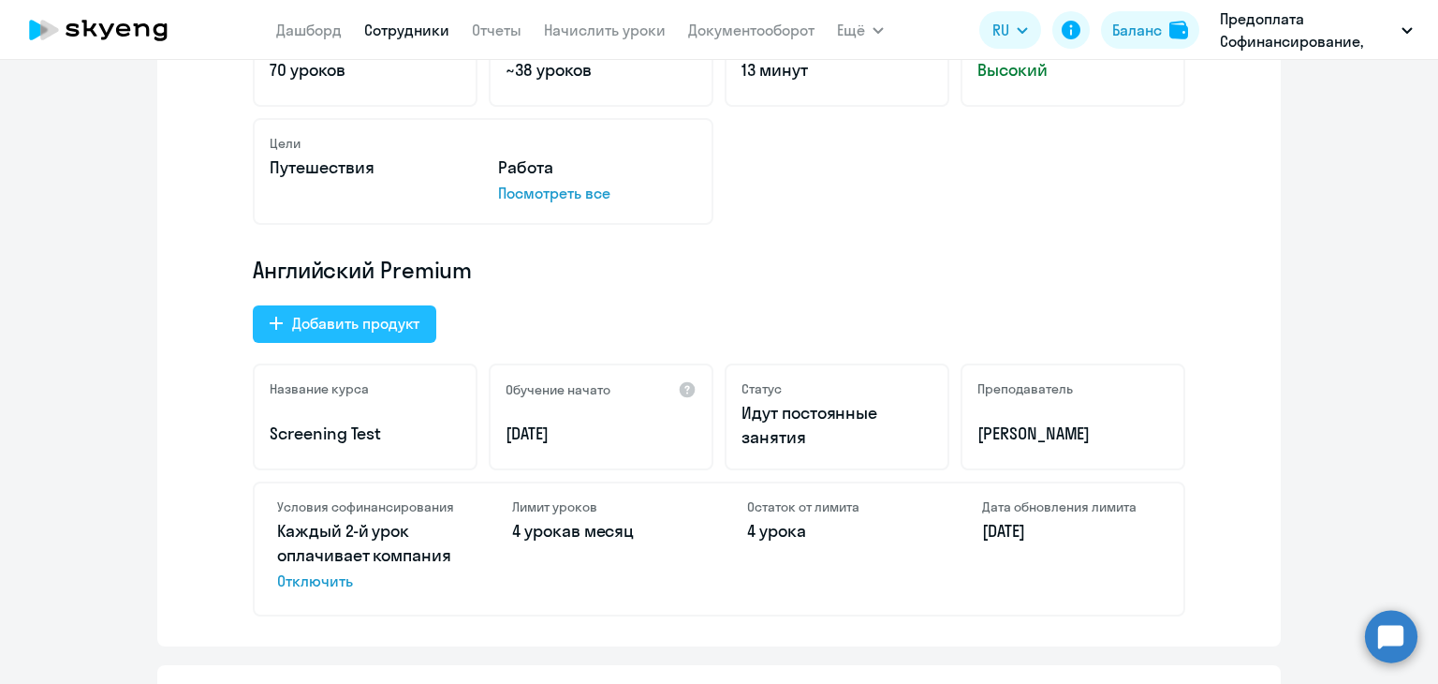
scroll to position [0, 0]
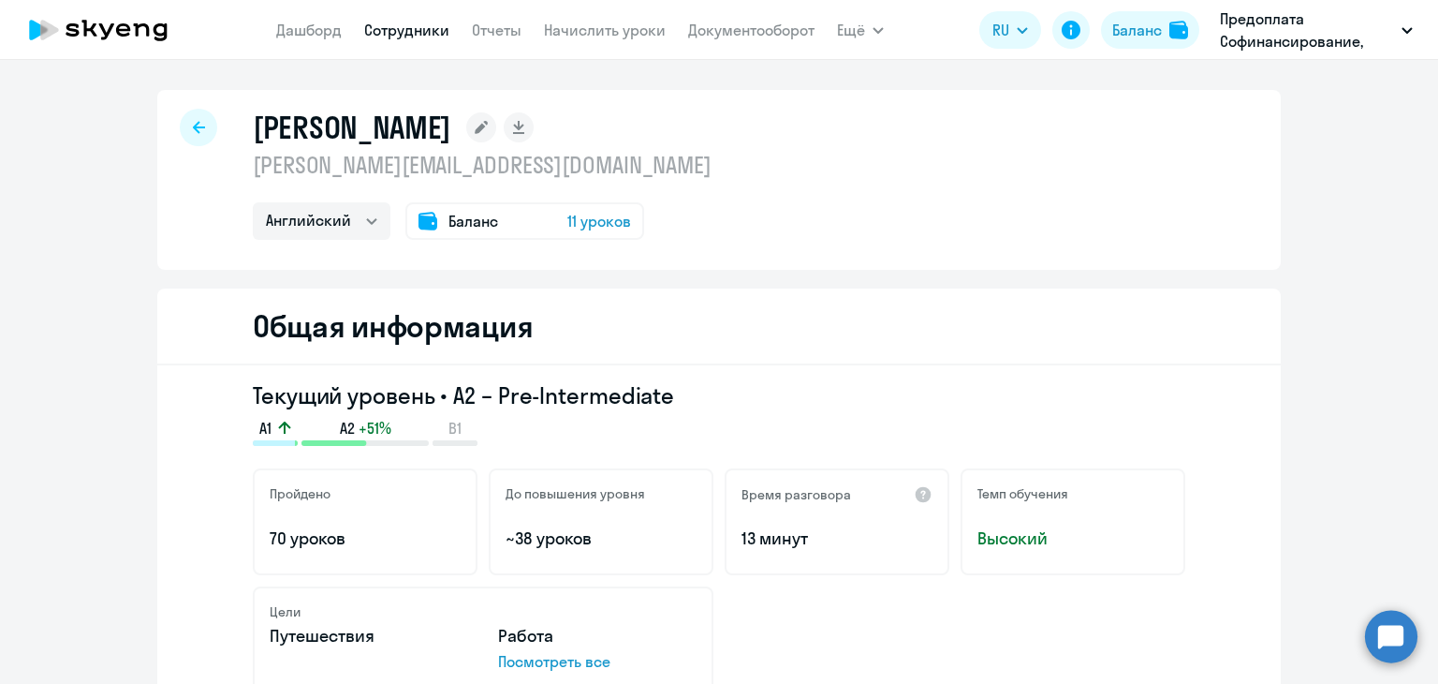
click at [193, 128] on icon at bounding box center [199, 127] width 12 height 13
select select "30"
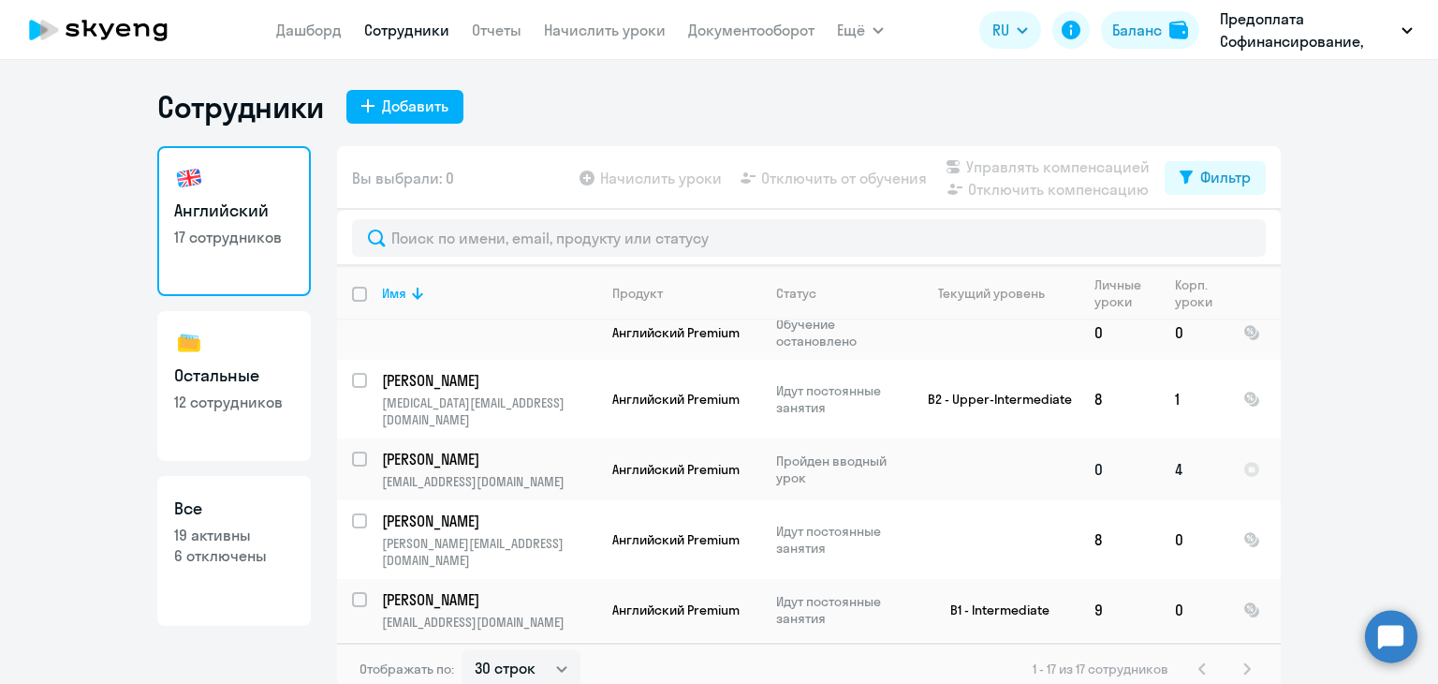
scroll to position [281, 0]
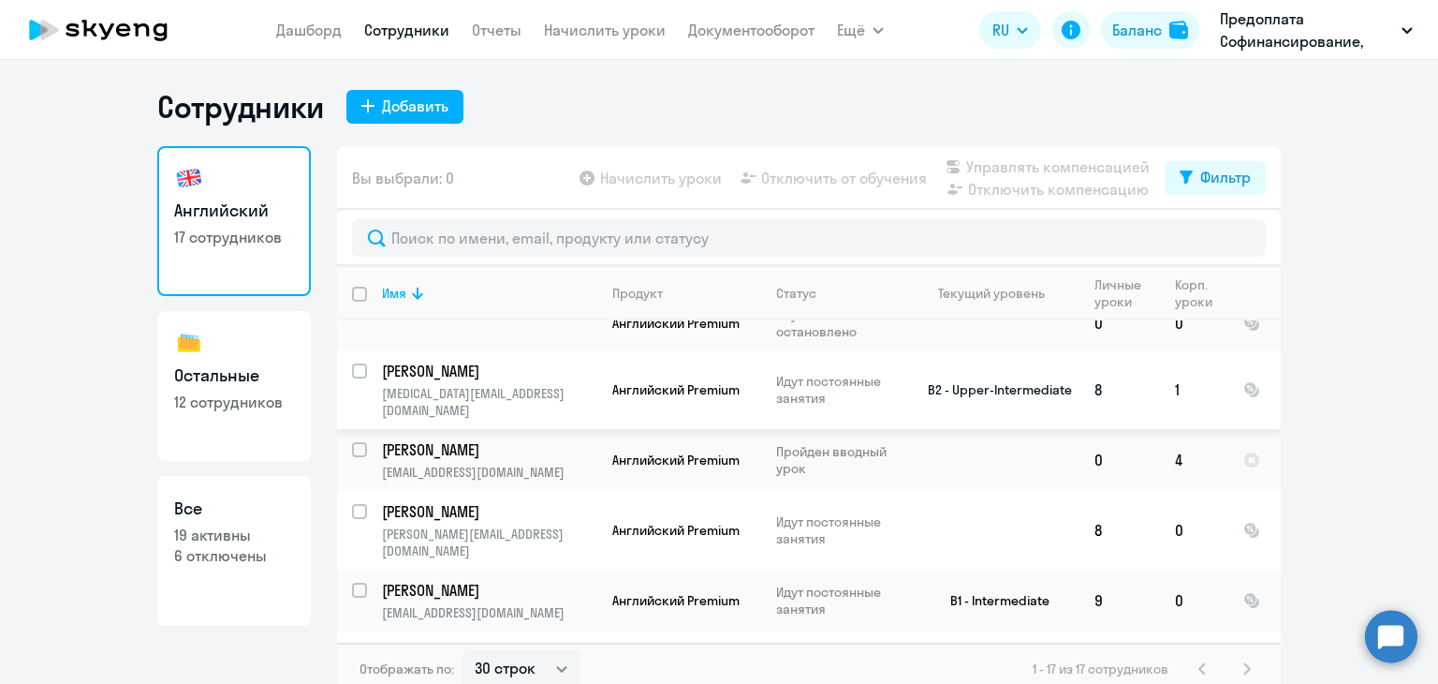
click at [449, 361] on p "[PERSON_NAME]" at bounding box center [488, 371] width 212 height 21
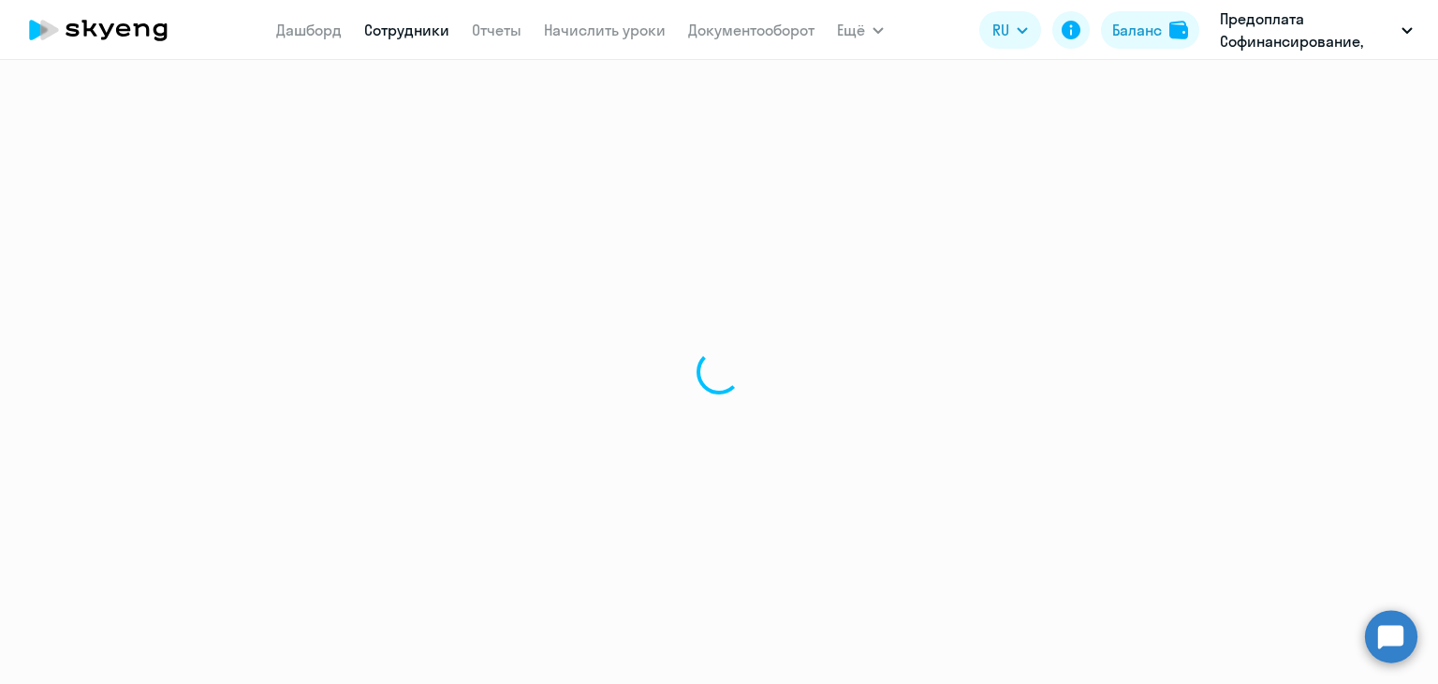
select select "english"
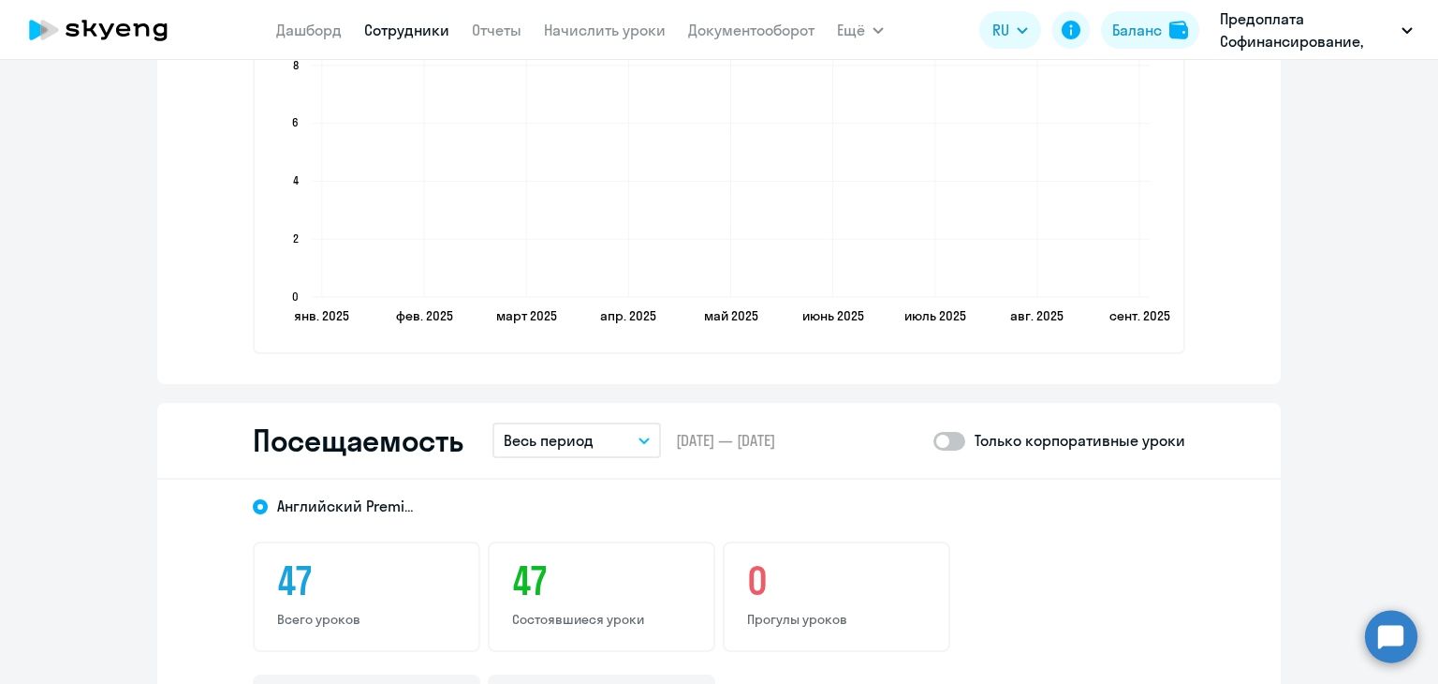
scroll to position [2154, 0]
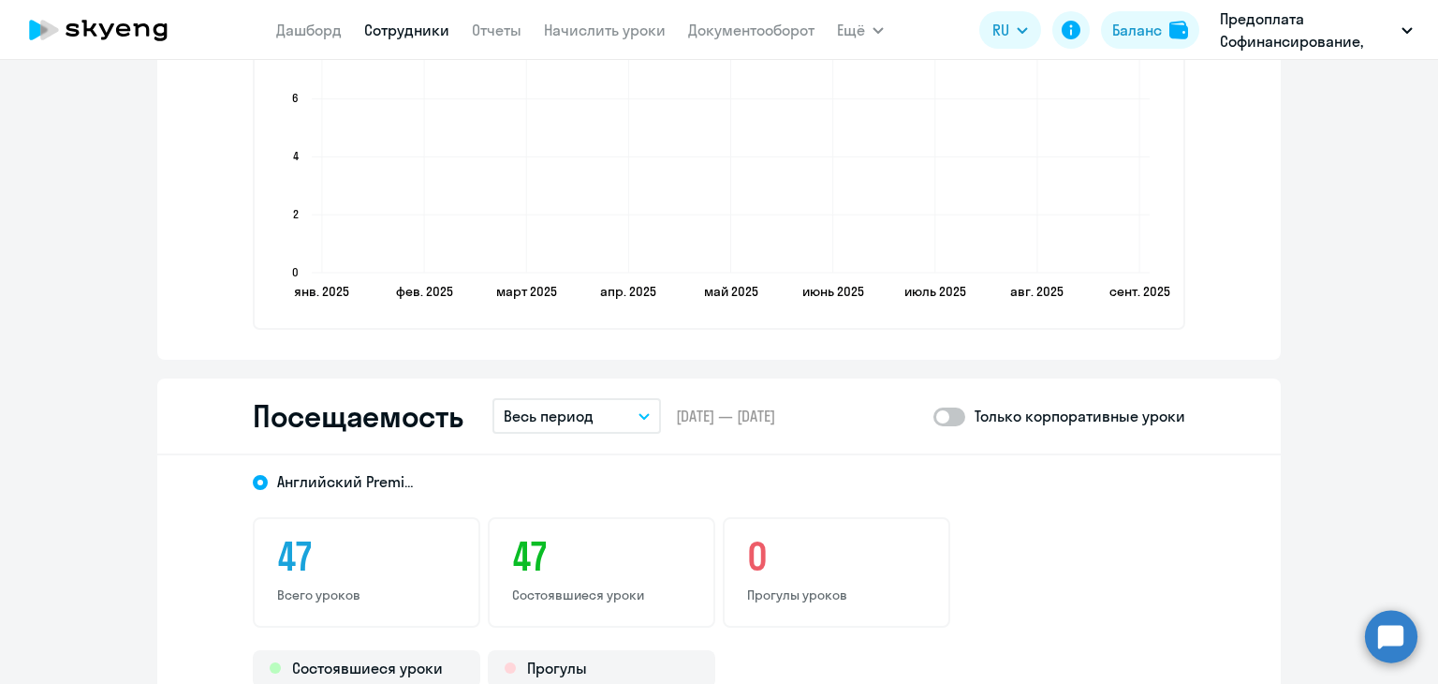
click at [625, 409] on button "Весь период" at bounding box center [577, 416] width 169 height 36
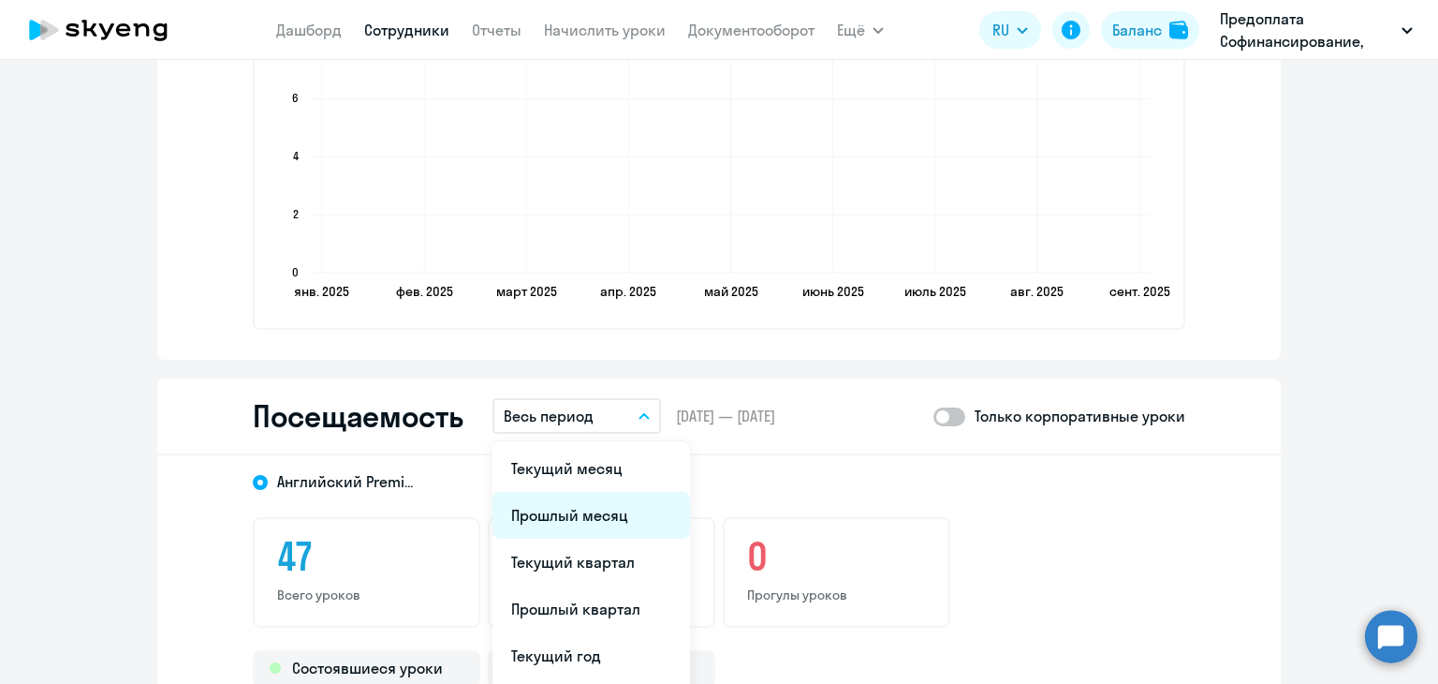
click at [538, 510] on li "Прошлый месяц" at bounding box center [592, 515] width 198 height 47
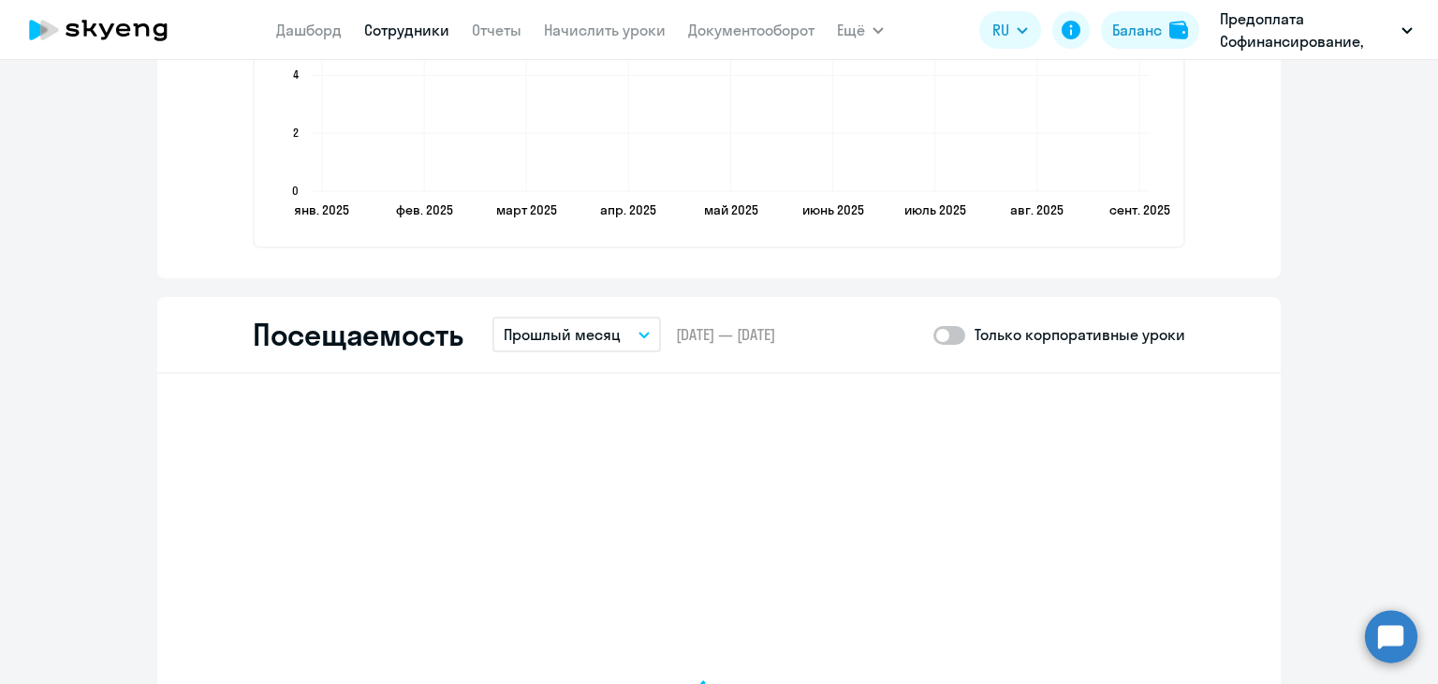
scroll to position [2435, 0]
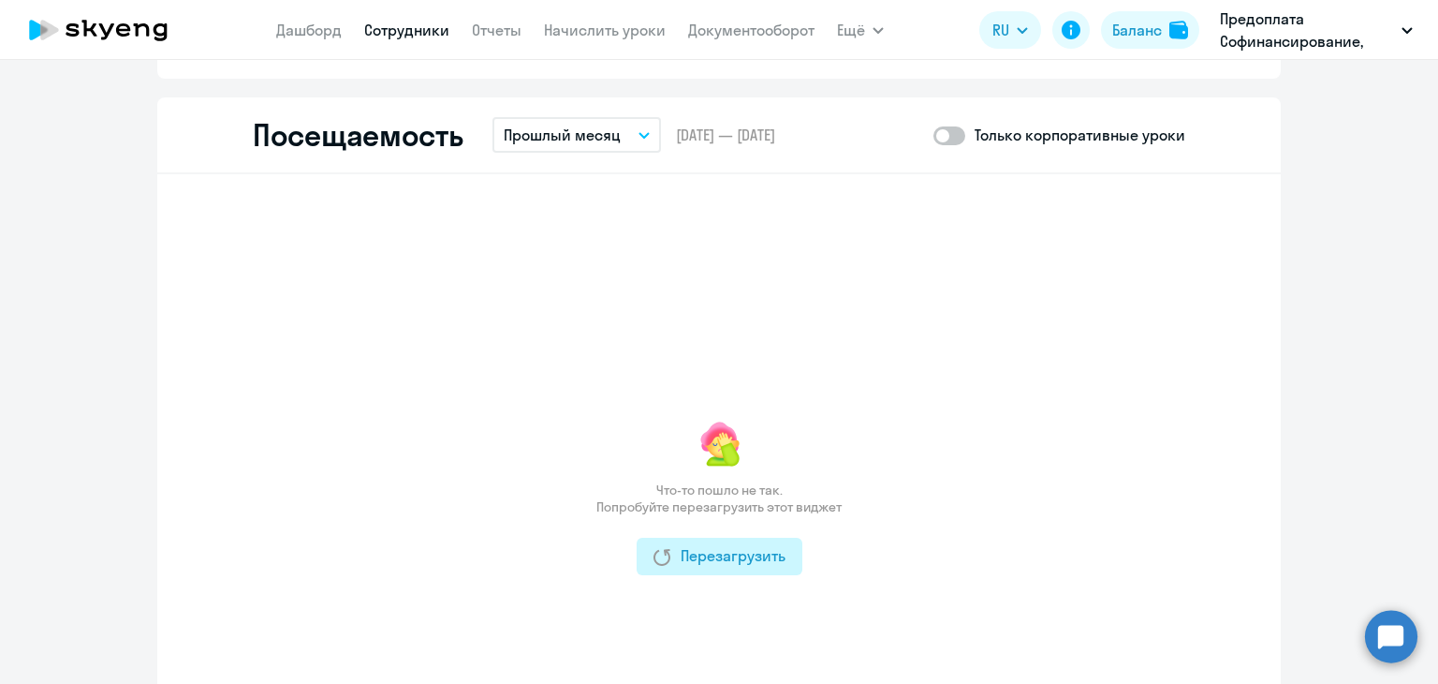
click at [760, 558] on div "Перезагрузить" at bounding box center [720, 555] width 132 height 22
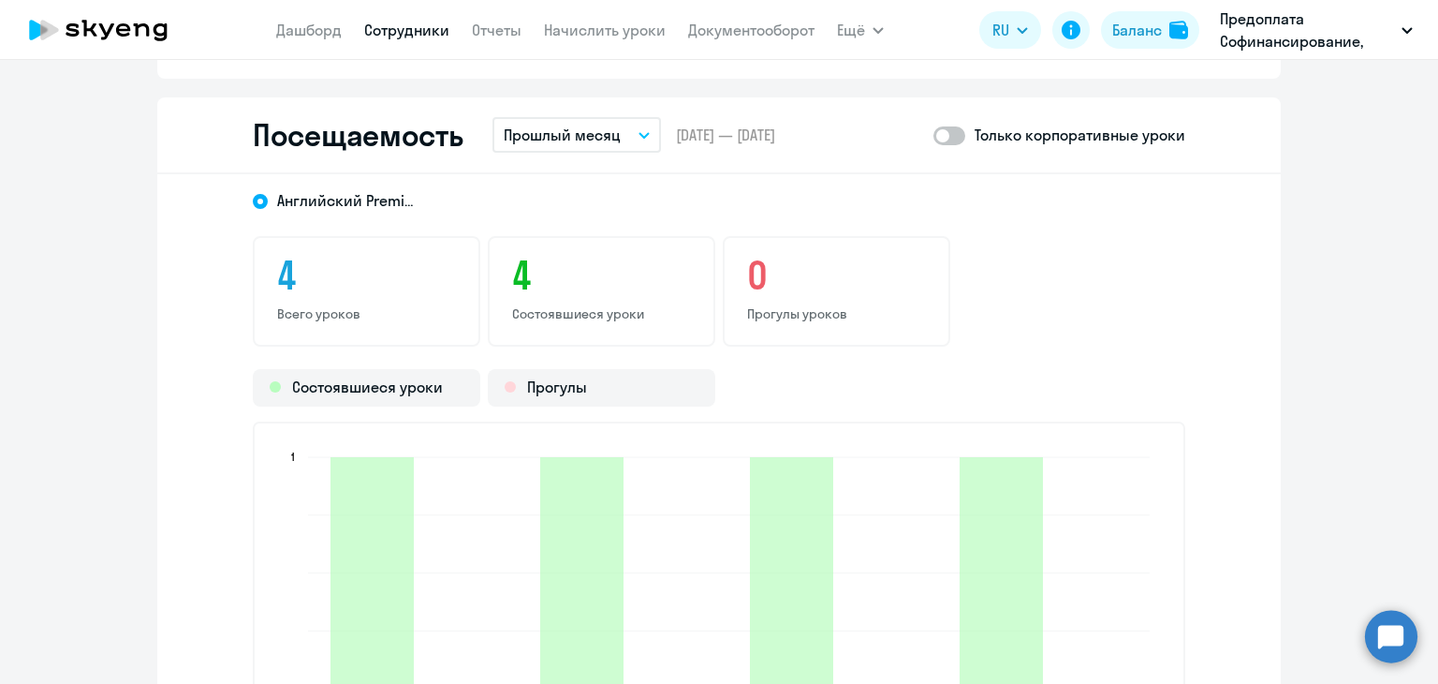
click at [1065, 132] on p "Только корпоративные уроки" at bounding box center [1080, 135] width 211 height 22
click at [948, 138] on span at bounding box center [950, 135] width 32 height 19
click at [934, 136] on input "checkbox" at bounding box center [933, 135] width 1 height 1
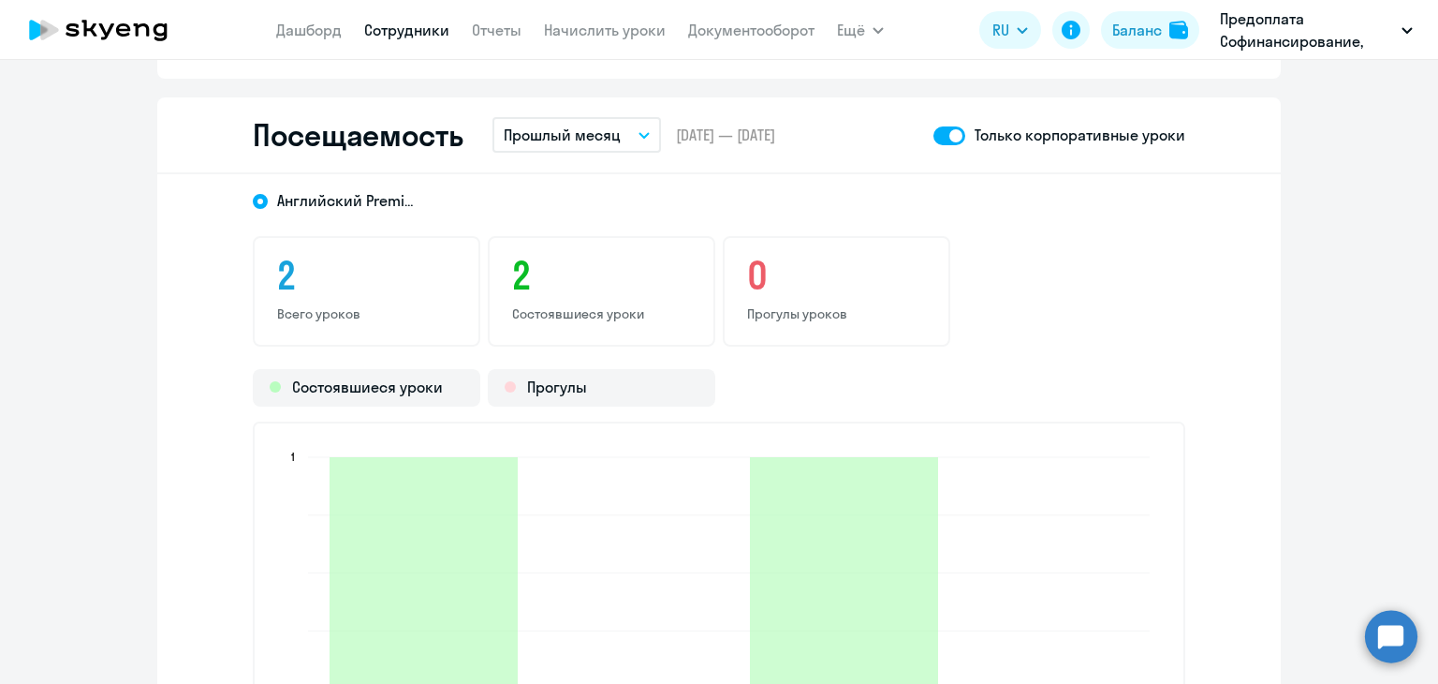
click at [948, 138] on span at bounding box center [950, 135] width 32 height 19
click at [934, 136] on input "checkbox" at bounding box center [933, 135] width 1 height 1
checkbox input "false"
